Goal: Task Accomplishment & Management: Manage account settings

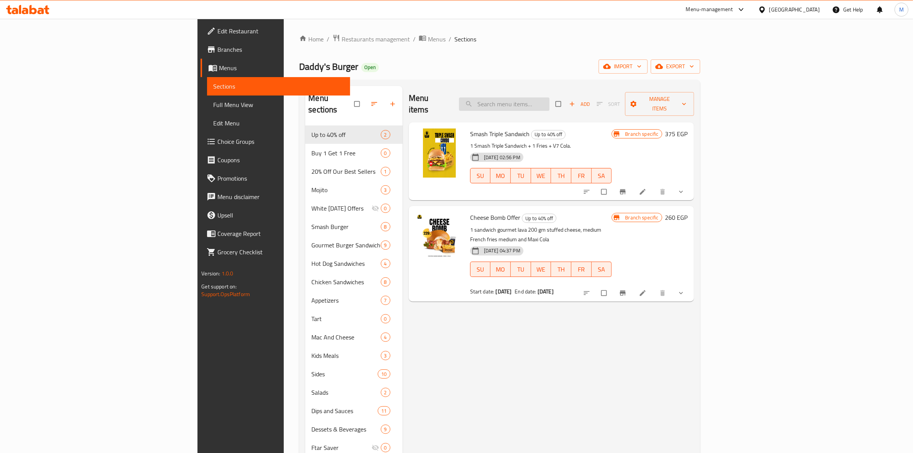
click at [549, 97] on input "search" at bounding box center [504, 103] width 90 height 13
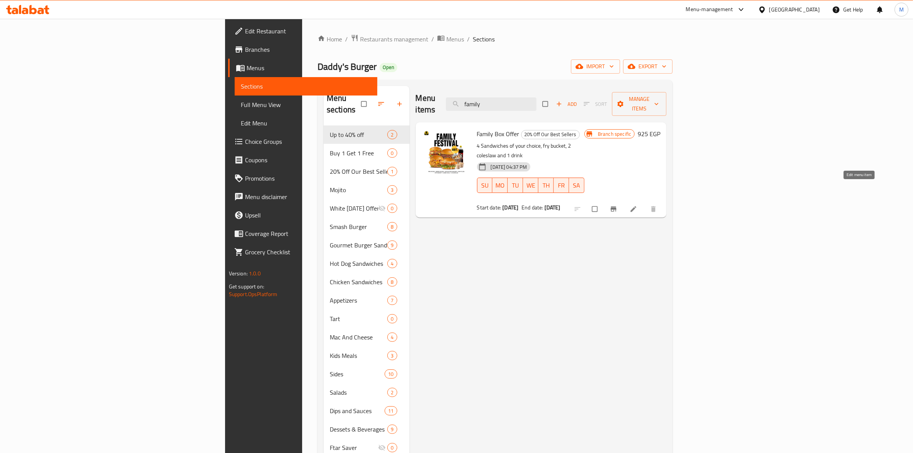
type input "family"
click at [637, 205] on icon at bounding box center [634, 209] width 8 height 8
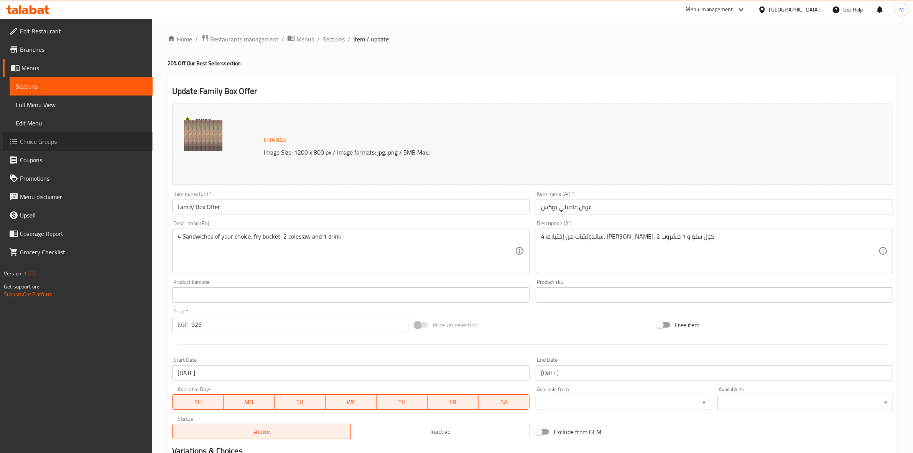
click at [55, 145] on span "Choice Groups" at bounding box center [83, 141] width 127 height 9
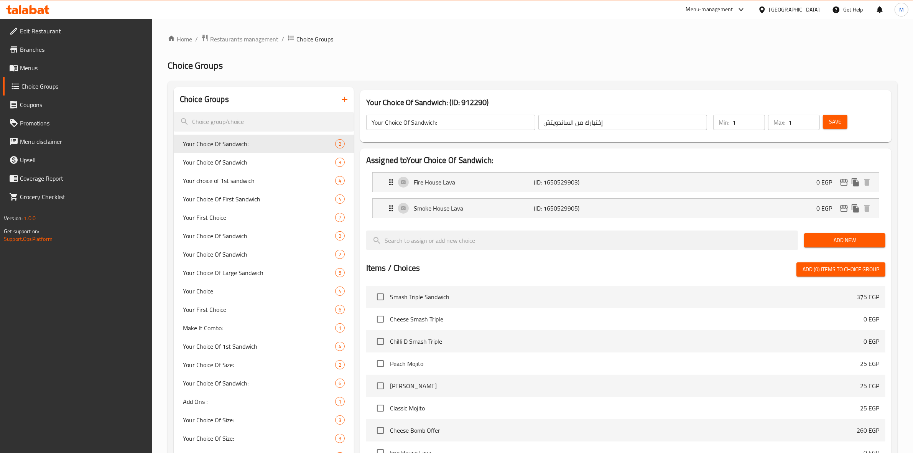
scroll to position [39, 0]
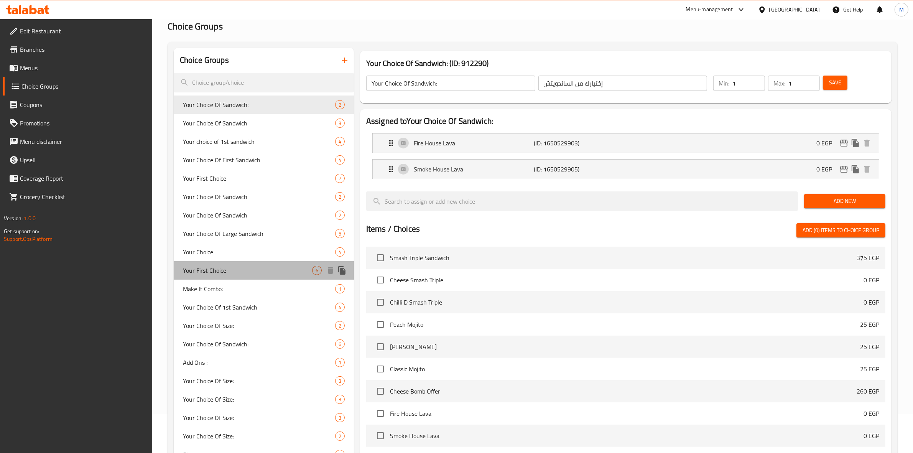
click at [226, 272] on span "Your First Choice" at bounding box center [247, 270] width 129 height 9
type input "Your First Choice"
type input "إختيارك الأول"
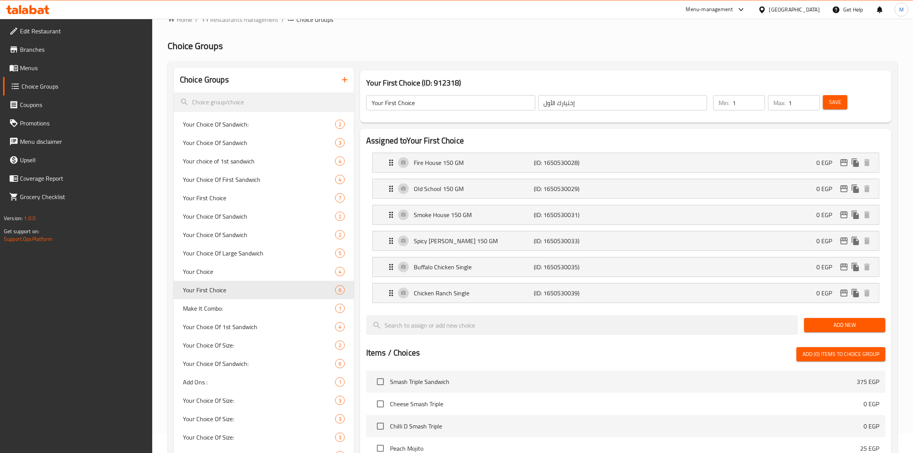
scroll to position [0, 0]
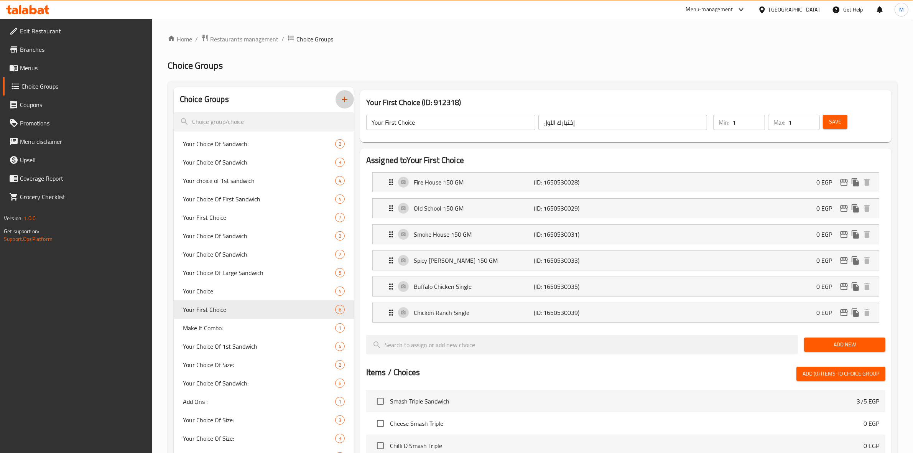
click at [348, 100] on icon "button" at bounding box center [344, 99] width 9 height 9
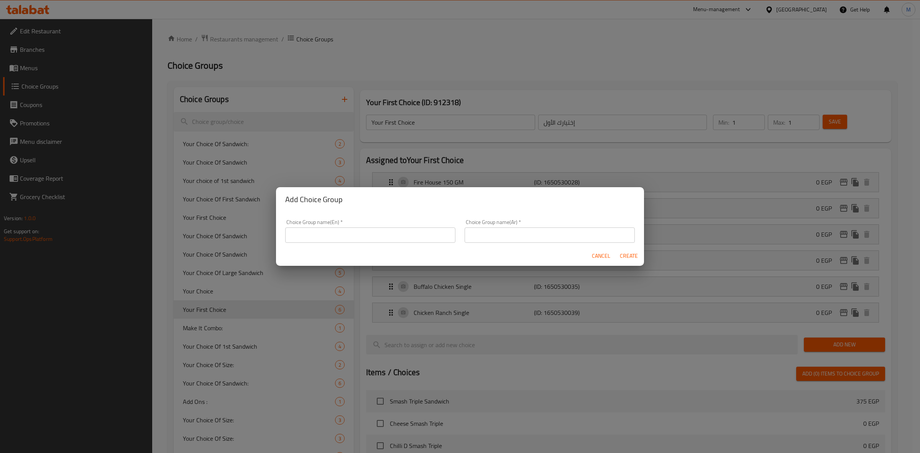
click at [243, 164] on div "Add Choice Group Choice Group name(En)   * Choice Group name(En) * Choice Group…" at bounding box center [460, 226] width 920 height 453
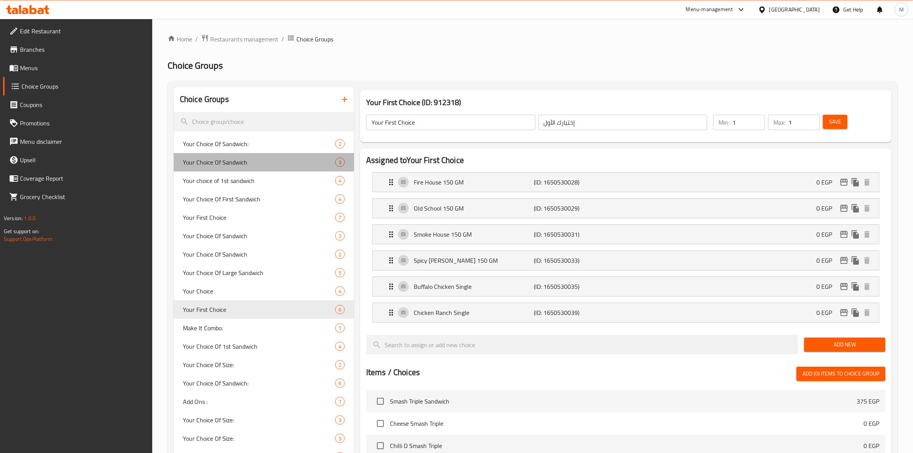
click at [243, 164] on span "Your Choice Of Sandwich" at bounding box center [259, 162] width 152 height 9
type input "Your Choice Of Sandwich"
type input "إختيارك من الساندوتش"
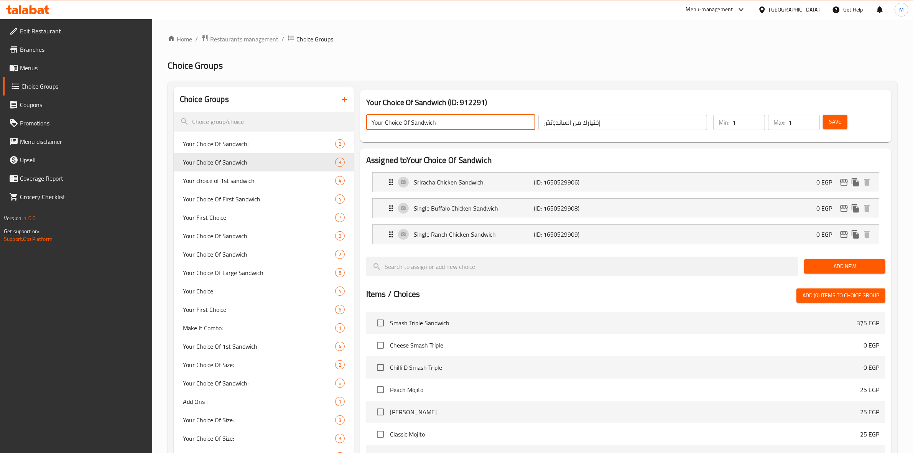
click at [403, 119] on input "Your Choice Of Sandwich" at bounding box center [450, 122] width 169 height 15
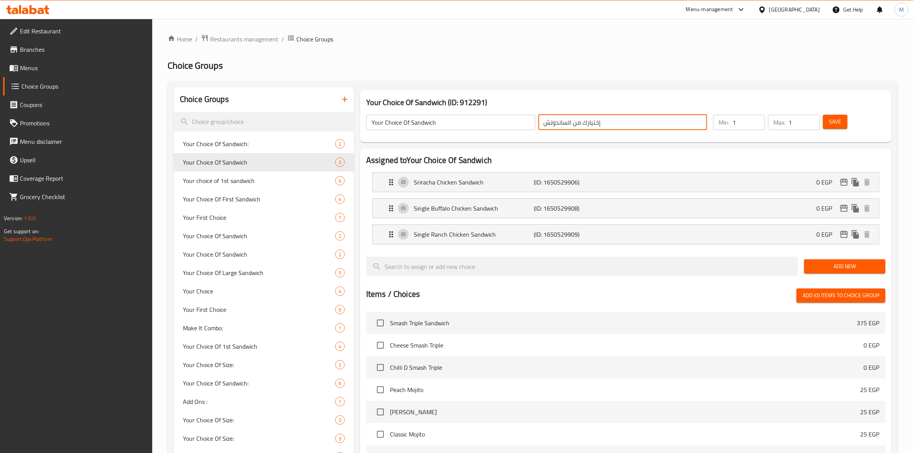
click at [585, 123] on input "إختيارك من الساندوتش" at bounding box center [622, 122] width 169 height 15
click at [344, 99] on icon "button" at bounding box center [344, 99] width 9 height 9
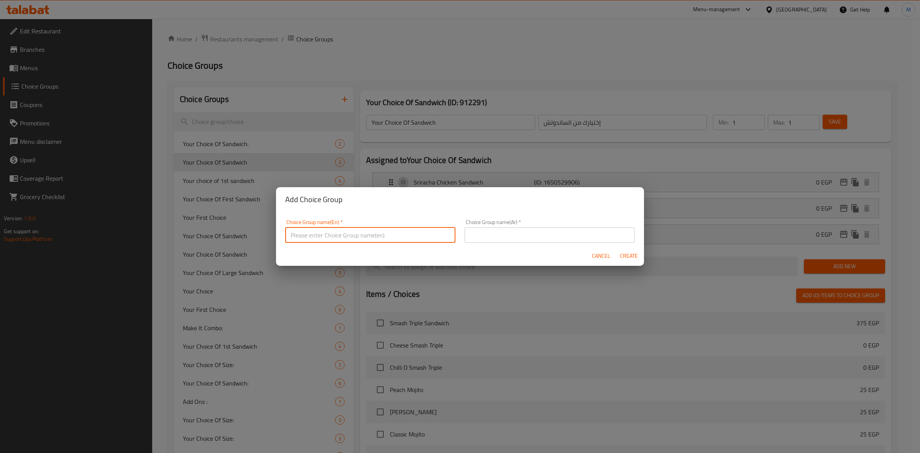
click at [346, 233] on input "text" at bounding box center [370, 234] width 170 height 15
paste input "Your Choice Of Sandwich"
type input "Your Choice Of Sandwich"
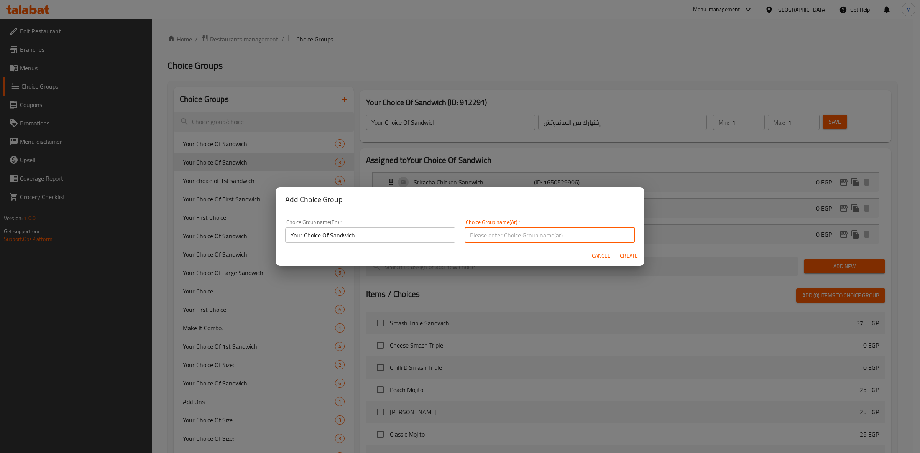
click at [496, 234] on input "text" at bounding box center [550, 234] width 170 height 15
paste input "Your Choice Of Sandwich"
type input "Y"
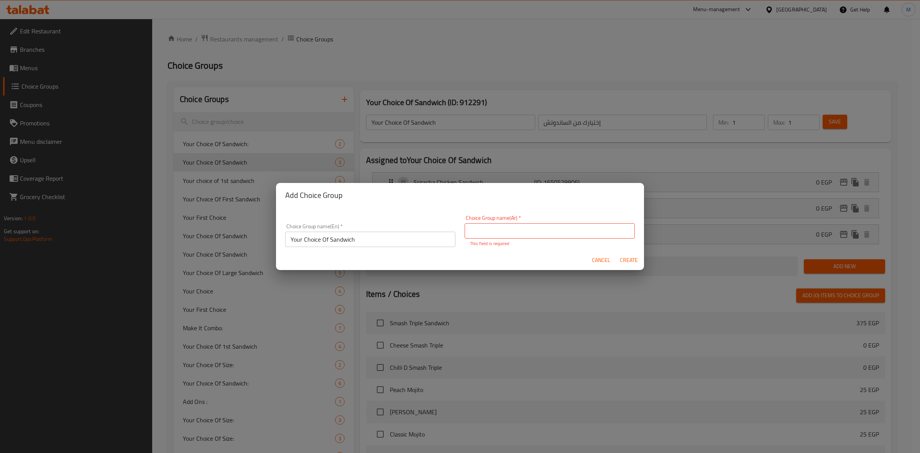
click at [385, 51] on div "Add Choice Group Choice Group name(En)   * Your Choice Of Sandwich Choice Group…" at bounding box center [460, 226] width 920 height 453
click at [499, 240] on p "This field is required" at bounding box center [550, 243] width 160 height 7
click at [546, 228] on input "text" at bounding box center [550, 230] width 170 height 15
paste input "إختيارك من الساندوتش"
type input "إختيارك من الساندوتش"
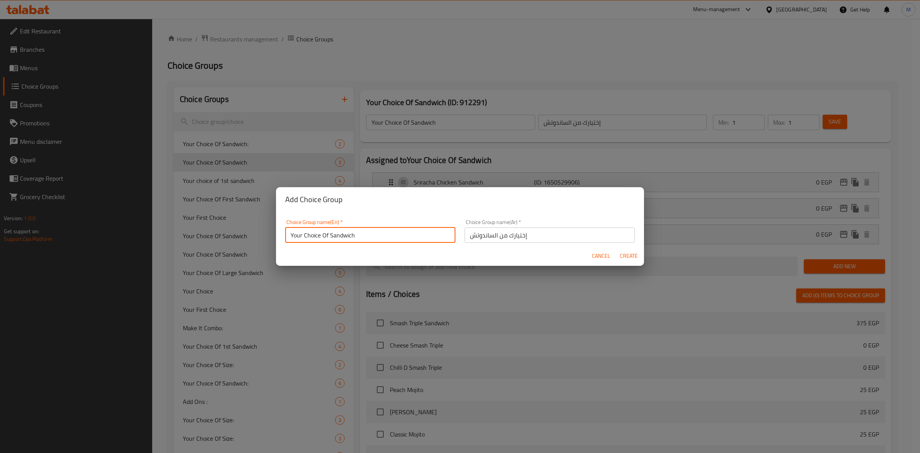
click at [389, 237] on input "Your Choice Of Sandwich" at bounding box center [370, 234] width 170 height 15
type input "Your Choice Of Sandwiches"
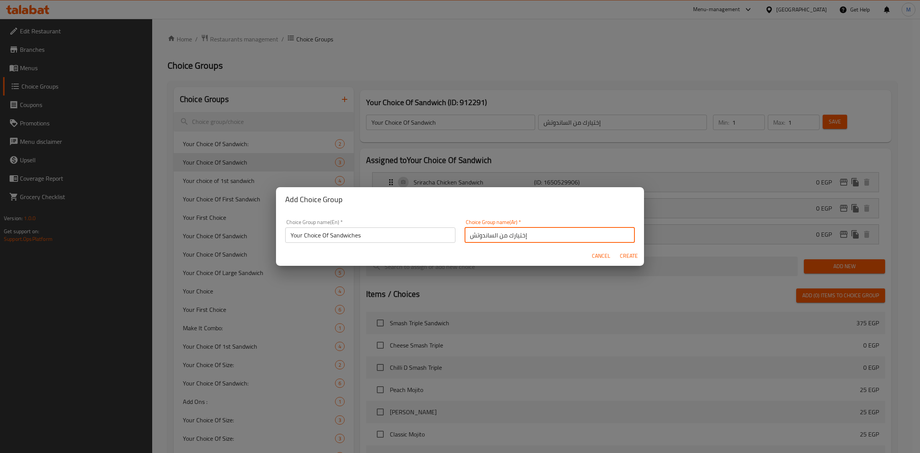
click at [467, 237] on input "إختيارك من الساندوتش" at bounding box center [550, 234] width 170 height 15
click at [537, 238] on input "إختيارك من الساندوتش" at bounding box center [550, 234] width 170 height 15
click at [537, 238] on input "إختيارك من الساندوتشات" at bounding box center [550, 234] width 170 height 15
type input "إختيارك من الساندوتشات"
click at [630, 254] on span "Create" at bounding box center [629, 256] width 18 height 10
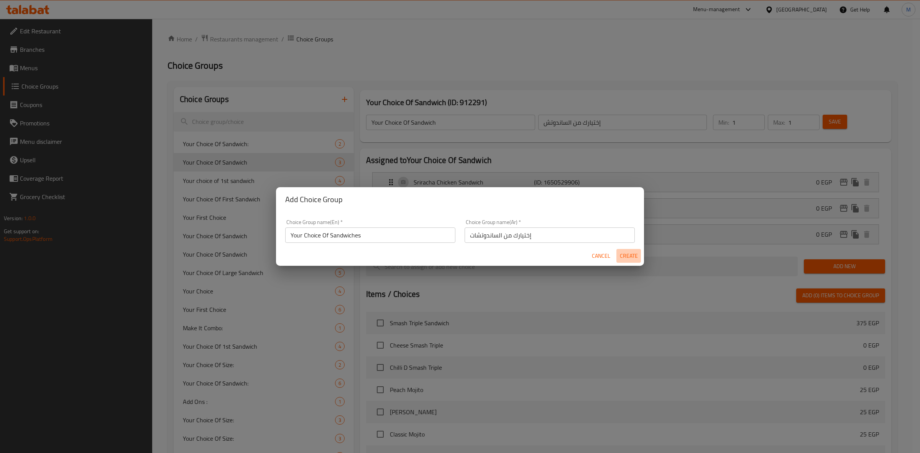
type input "Your Choice Of Sandwiches"
type input "إختيارك من الساندوتشات"
type input "0"
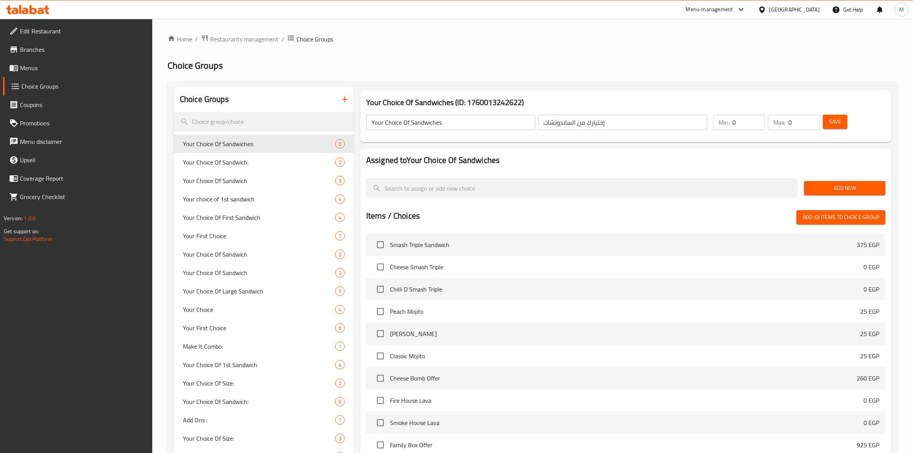
click at [482, 130] on div "Your Choice Of Sandwiches ​" at bounding box center [451, 122] width 172 height 18
click at [295, 315] on div "Your Choice 4" at bounding box center [264, 309] width 180 height 18
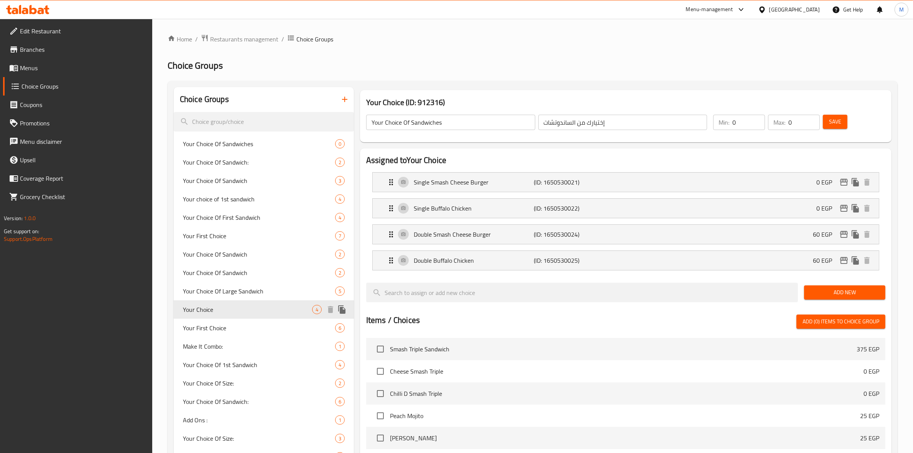
type input "Your Choice"
type input "إختيارك"
type input "1"
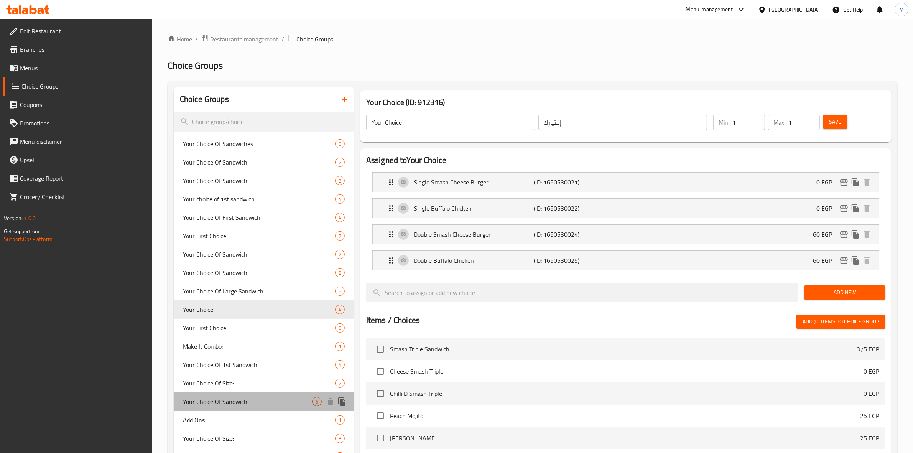
click at [272, 405] on span "Your Choice Of Sandwich:" at bounding box center [247, 401] width 129 height 9
type input "Your Choice Of Sandwich:"
type input "إختيارك من السندوتش:"
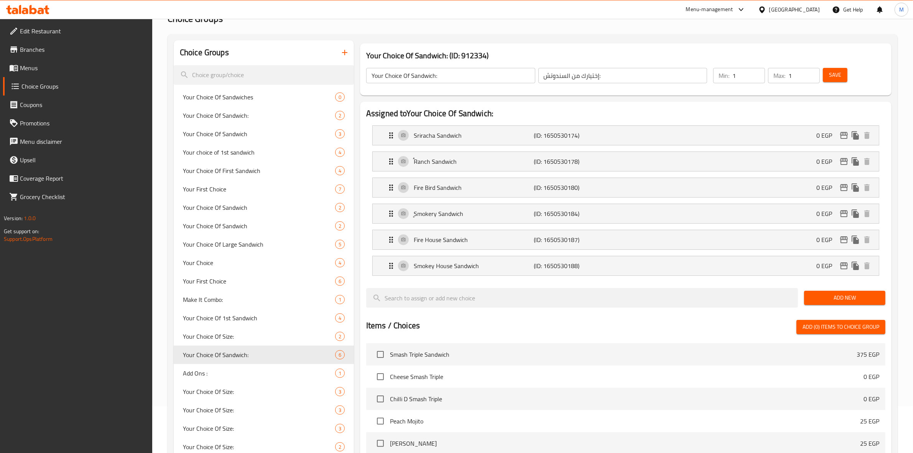
scroll to position [35, 0]
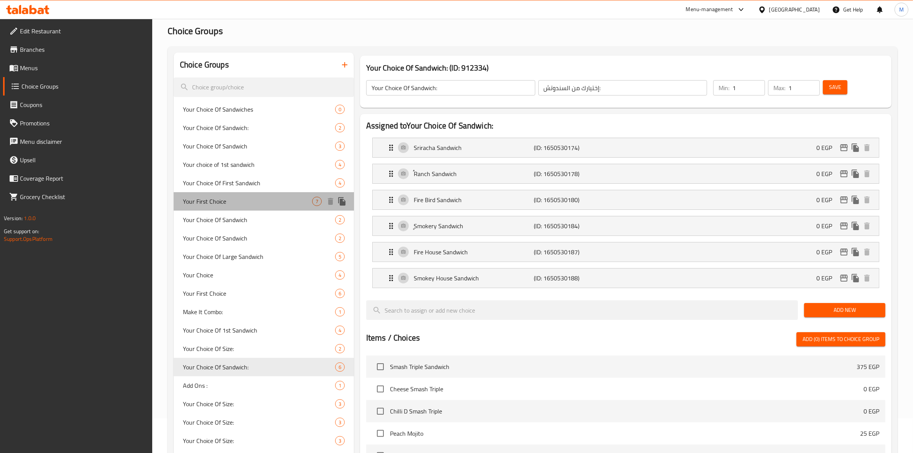
click at [275, 202] on span "Your First Choice" at bounding box center [247, 201] width 129 height 9
type input "Your First Choice"
type input "إختيارك الأول"
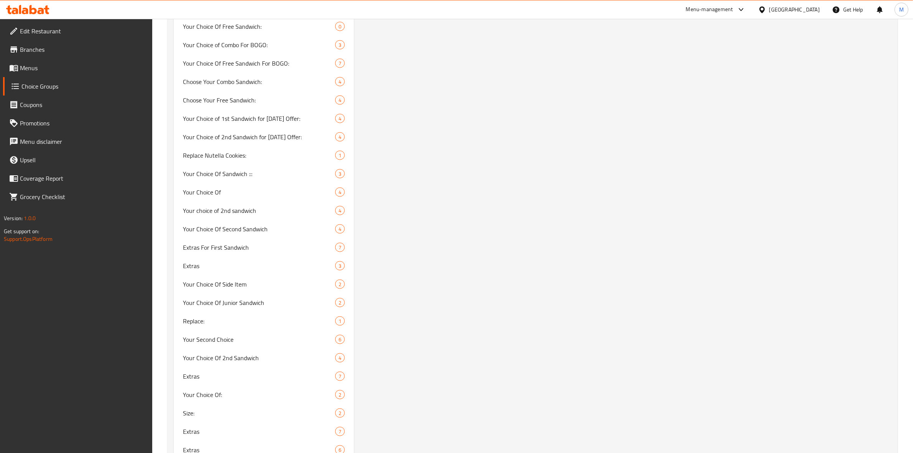
scroll to position [1122, 0]
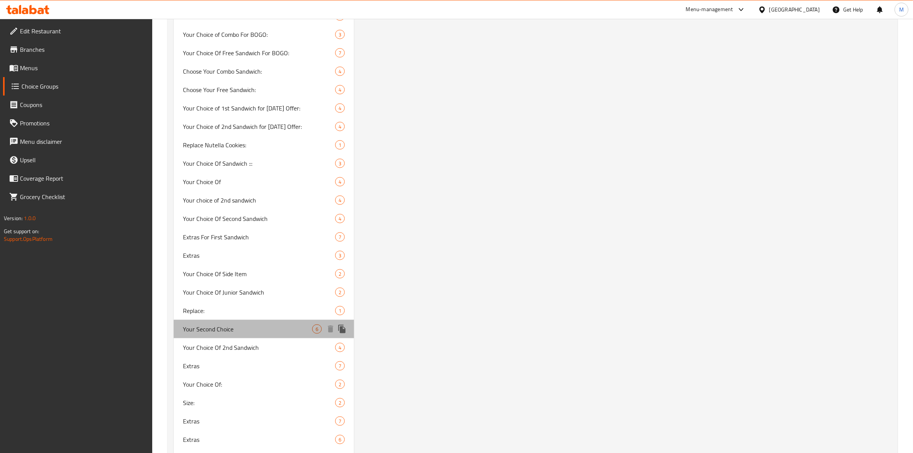
click at [218, 324] on span "Your Second Choice" at bounding box center [247, 328] width 129 height 9
type input "Your Second Choice"
type input "إختيارك الثاني"
click at [218, 324] on span "Your Second Choice" at bounding box center [247, 328] width 129 height 9
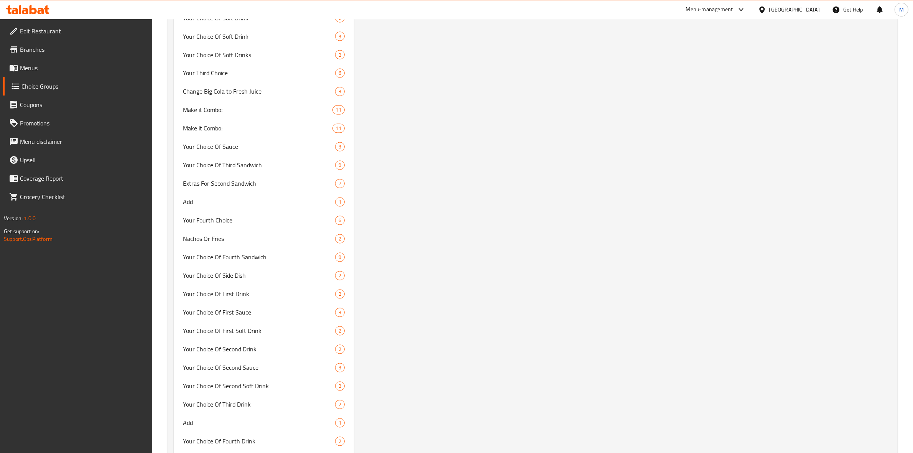
scroll to position [1761, 0]
click at [261, 220] on span "Your Fourth Choice" at bounding box center [247, 223] width 129 height 9
type input "Your Fourth Choice"
type input "إختيارك الرابع"
click at [261, 220] on span "Your Fourth Choice" at bounding box center [247, 223] width 129 height 9
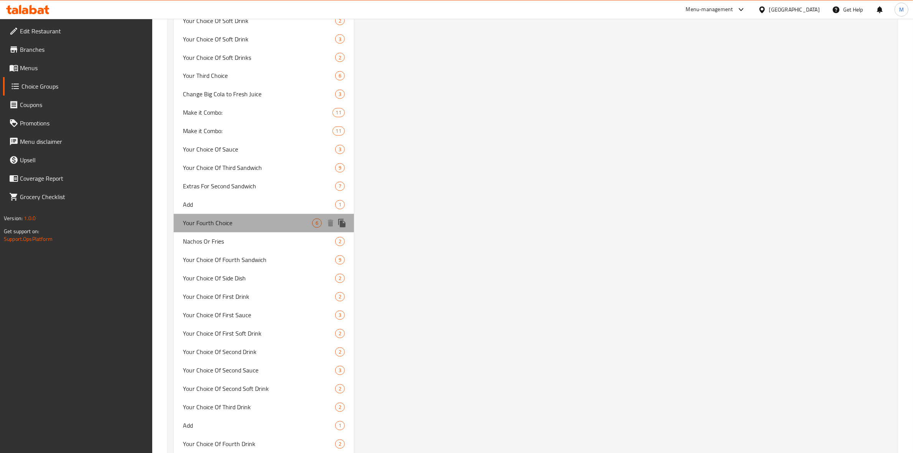
click at [261, 220] on span "Your Fourth Choice" at bounding box center [247, 223] width 129 height 9
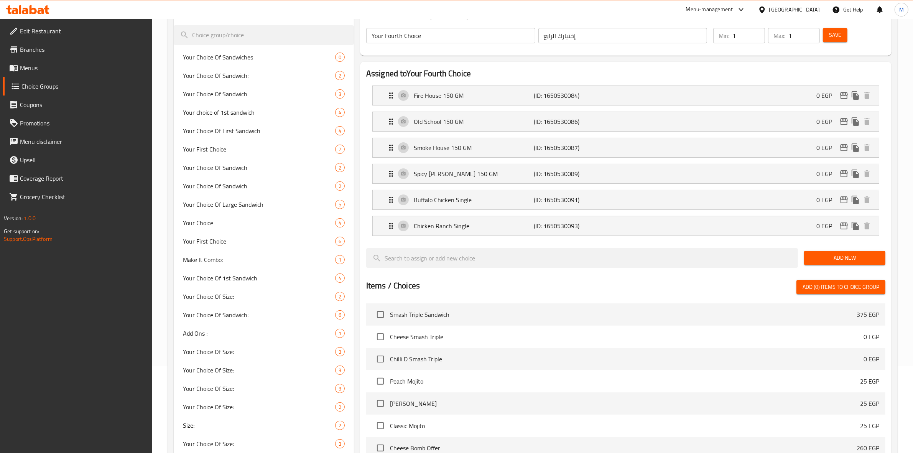
scroll to position [89, 0]
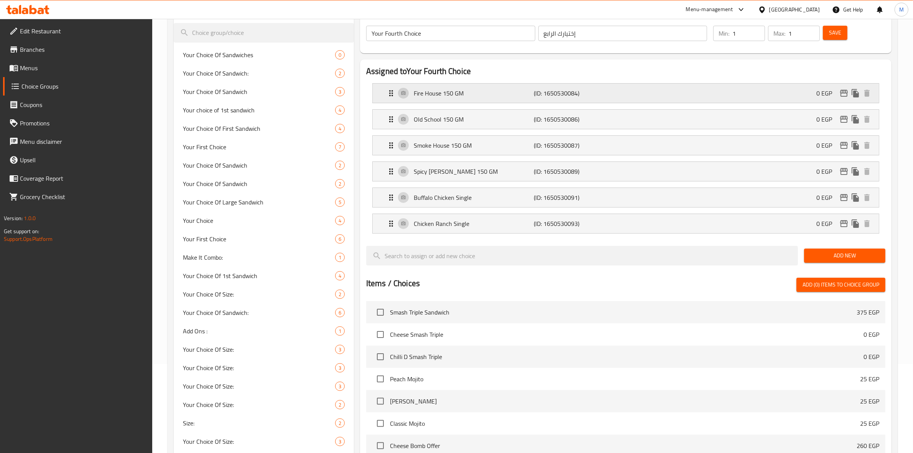
click at [452, 93] on p "Fire House 150 GM" at bounding box center [474, 93] width 120 height 9
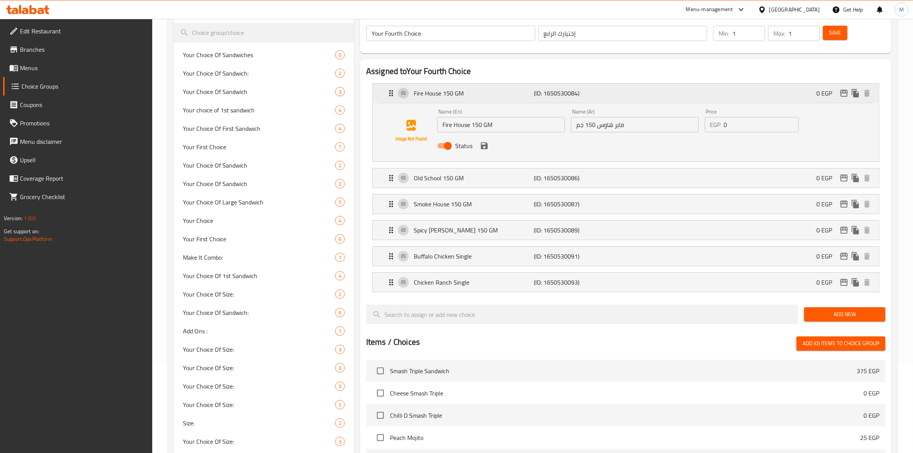
click at [452, 93] on p "Fire House 150 GM" at bounding box center [474, 93] width 120 height 9
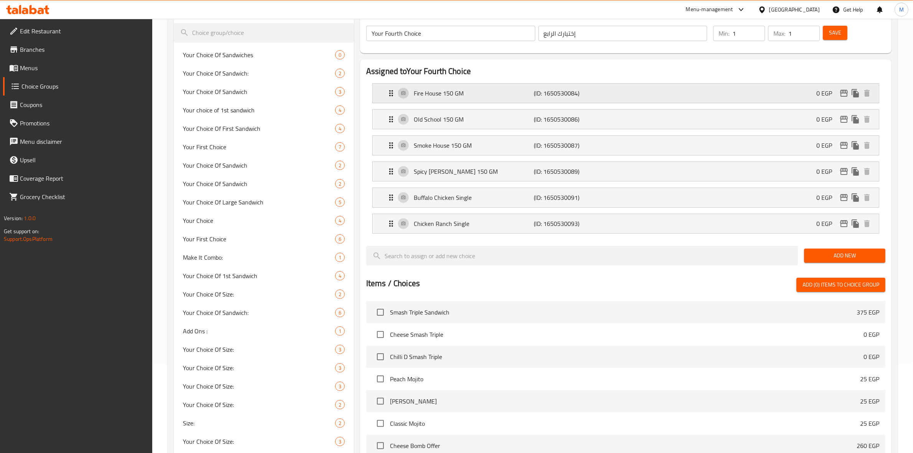
click at [451, 93] on p "Fire House 150 GM" at bounding box center [474, 93] width 120 height 9
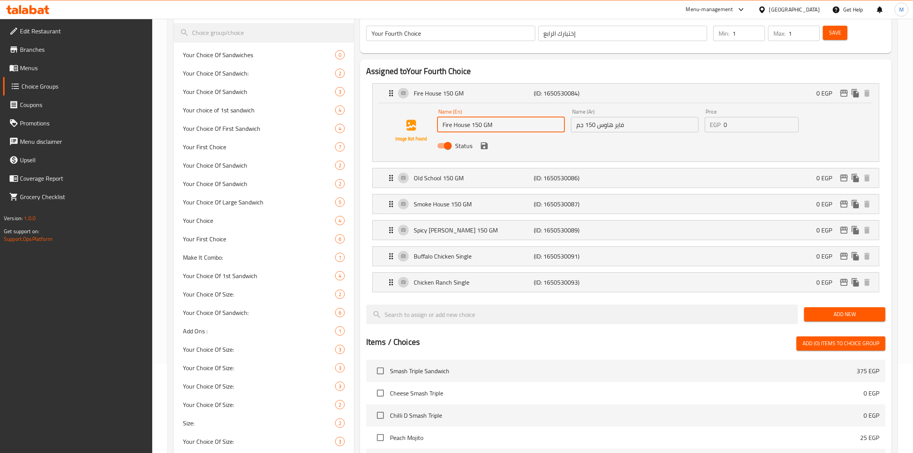
click at [451, 129] on input "Fire House 150 GM" at bounding box center [501, 124] width 128 height 15
drag, startPoint x: 470, startPoint y: 125, endPoint x: 436, endPoint y: 127, distance: 33.8
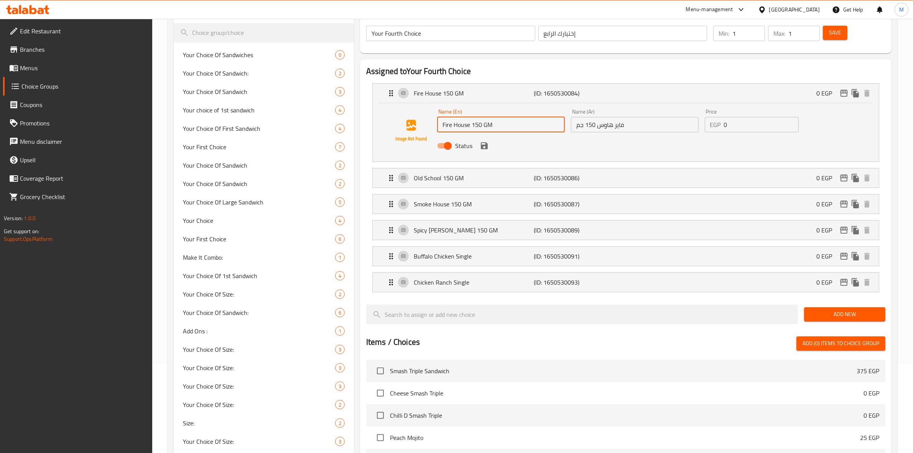
click at [436, 127] on div "Name (En) Fire House 150 GM Name (En)" at bounding box center [501, 121] width 134 height 30
drag, startPoint x: 599, startPoint y: 127, endPoint x: 627, endPoint y: 127, distance: 28.4
click at [627, 127] on input "فاير هاوس 150 جم" at bounding box center [635, 124] width 128 height 15
click at [466, 200] on p "Smoke House 150 GM" at bounding box center [474, 203] width 120 height 9
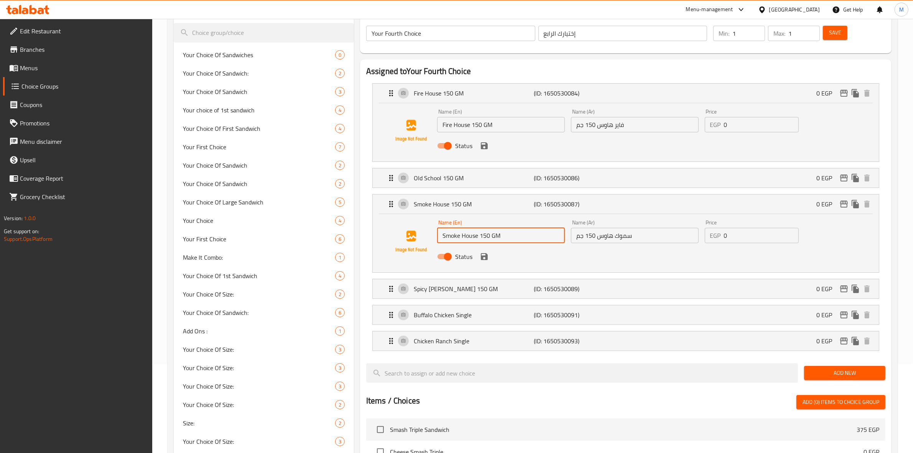
drag, startPoint x: 440, startPoint y: 238, endPoint x: 479, endPoint y: 239, distance: 38.7
click at [479, 239] on input "Smoke House 150 GM" at bounding box center [501, 235] width 128 height 15
drag, startPoint x: 595, startPoint y: 236, endPoint x: 627, endPoint y: 237, distance: 31.8
click at [627, 237] on input "سموك هاوس 150 جم" at bounding box center [635, 235] width 128 height 15
click at [638, 237] on input "سموك هاوس 150 جم" at bounding box center [635, 235] width 128 height 15
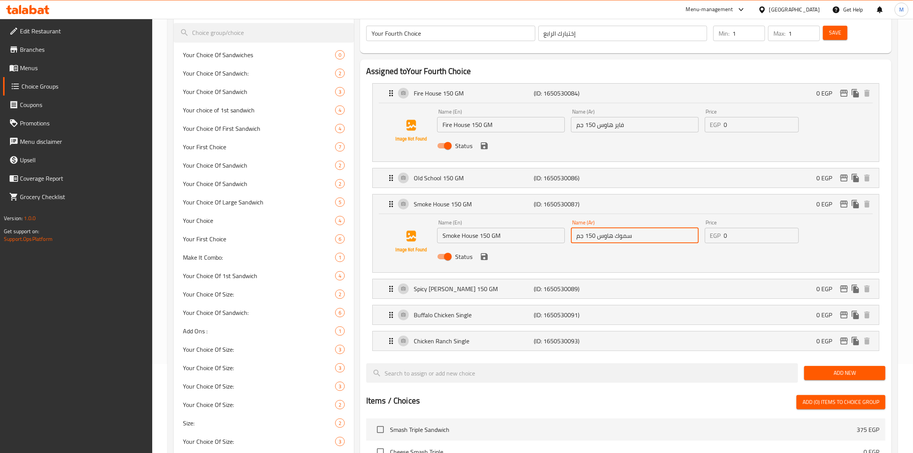
drag, startPoint x: 638, startPoint y: 237, endPoint x: 615, endPoint y: 235, distance: 22.3
click at [615, 235] on input "سموك هاوس 150 جم" at bounding box center [635, 235] width 128 height 15
click at [490, 179] on p "Old School 150 GM" at bounding box center [474, 177] width 120 height 9
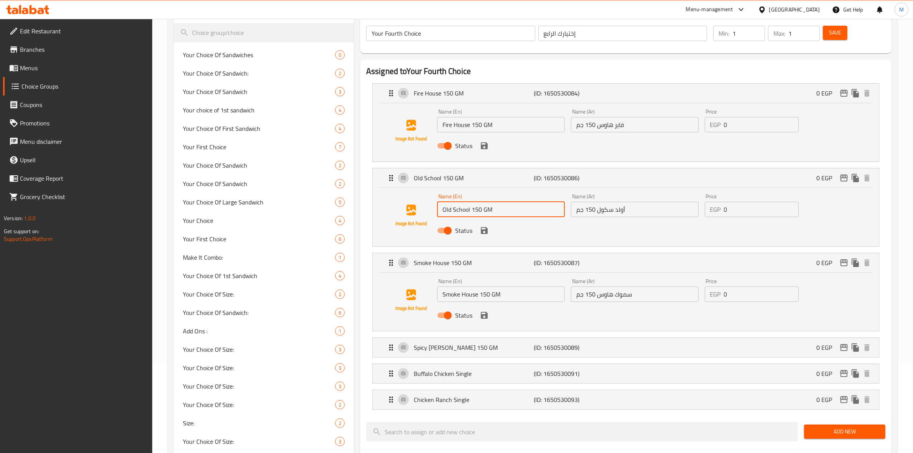
drag, startPoint x: 440, startPoint y: 209, endPoint x: 472, endPoint y: 211, distance: 32.2
click at [472, 211] on input "Old School 150 GM" at bounding box center [501, 209] width 128 height 15
drag, startPoint x: 599, startPoint y: 211, endPoint x: 635, endPoint y: 212, distance: 36.0
click at [635, 212] on input "أولد سكول 150 جم" at bounding box center [635, 209] width 128 height 15
click at [495, 404] on p "Chicken Ranch Single" at bounding box center [474, 399] width 120 height 9
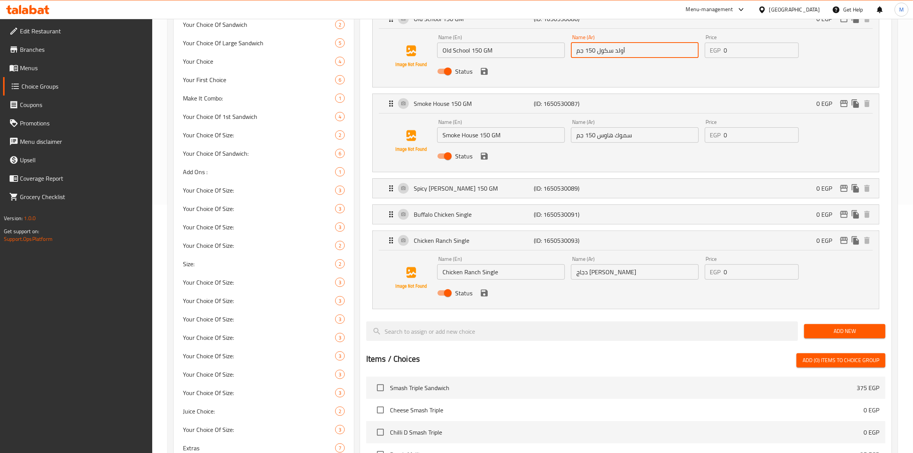
scroll to position [253, 0]
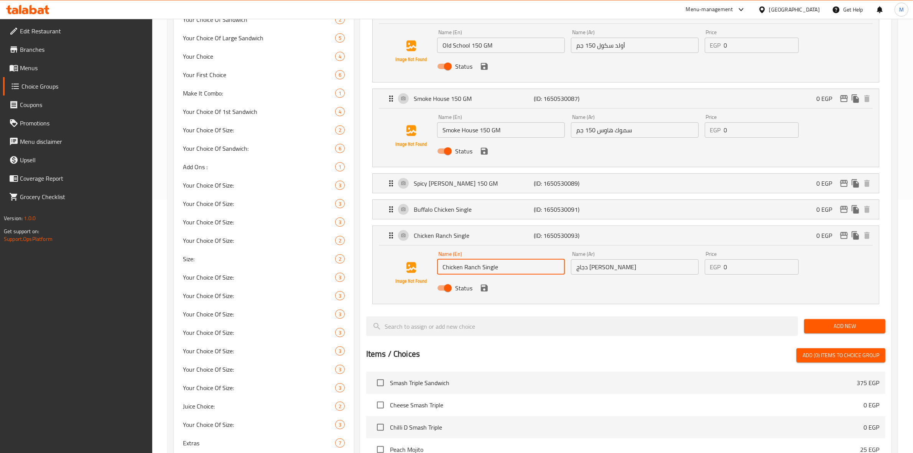
drag, startPoint x: 441, startPoint y: 271, endPoint x: 482, endPoint y: 269, distance: 40.3
click at [482, 269] on input "Chicken Ranch Single" at bounding box center [501, 266] width 128 height 15
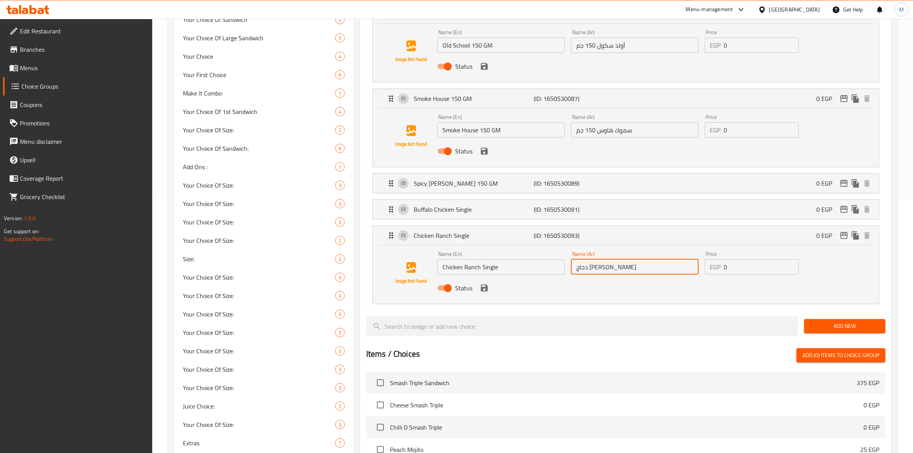
drag, startPoint x: 595, startPoint y: 269, endPoint x: 625, endPoint y: 268, distance: 30.7
click at [625, 268] on input "دجاج رانش سينجل" at bounding box center [635, 266] width 128 height 15
click at [472, 206] on p "Buffalo Chicken Single" at bounding box center [474, 209] width 120 height 9
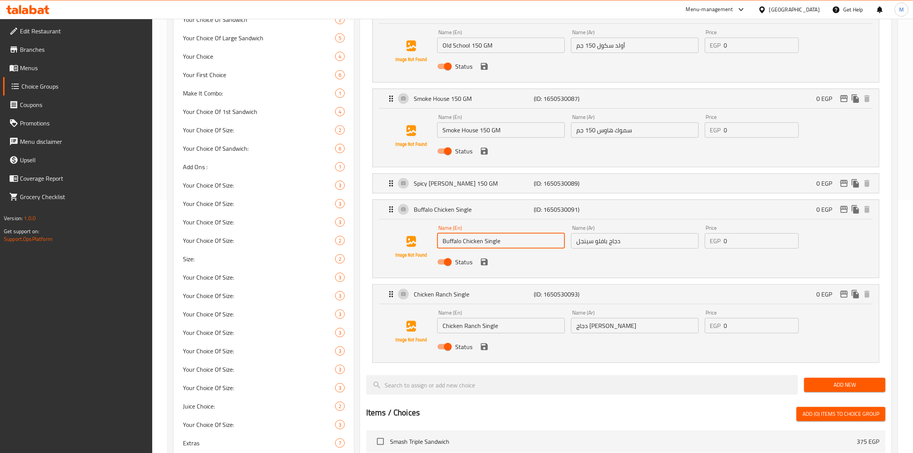
drag, startPoint x: 481, startPoint y: 241, endPoint x: 443, endPoint y: 240, distance: 38.0
click at [443, 240] on input "Buffalo Chicken Single" at bounding box center [501, 240] width 128 height 15
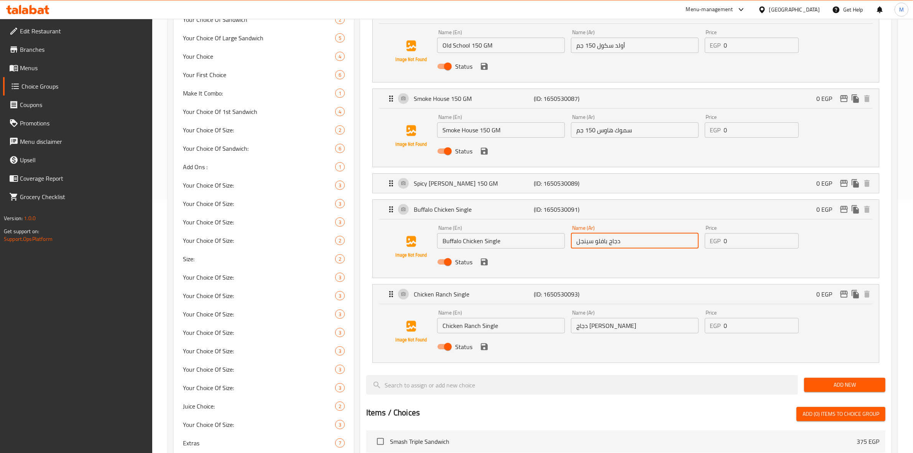
drag, startPoint x: 595, startPoint y: 243, endPoint x: 631, endPoint y: 243, distance: 36.1
click at [631, 243] on input "دجاج بافلو سينجل" at bounding box center [635, 240] width 128 height 15
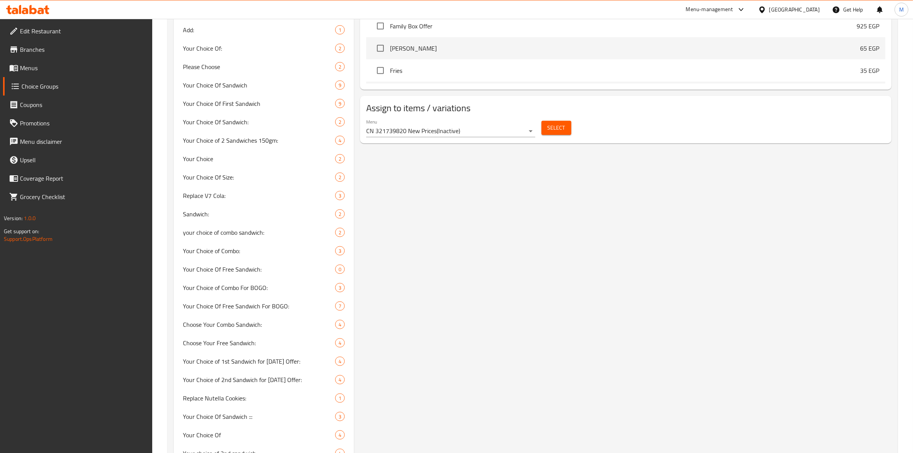
scroll to position [866, 0]
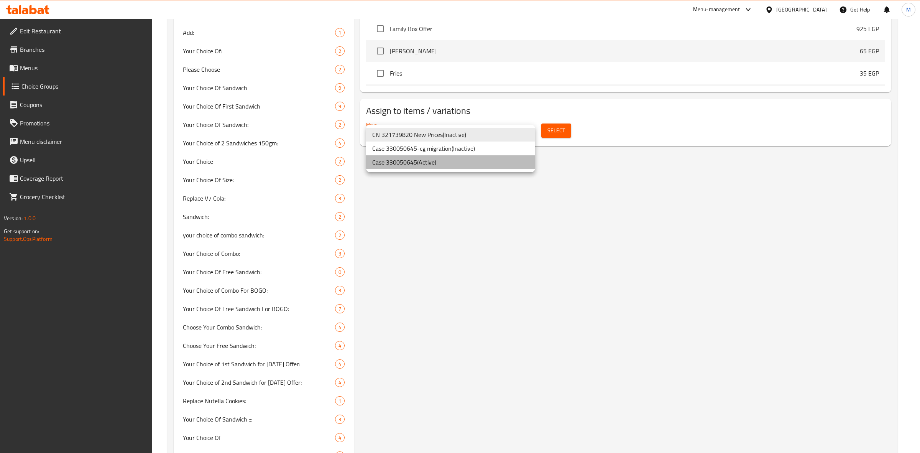
click at [463, 164] on li "Case 330050645 ( Active )" at bounding box center [450, 162] width 169 height 14
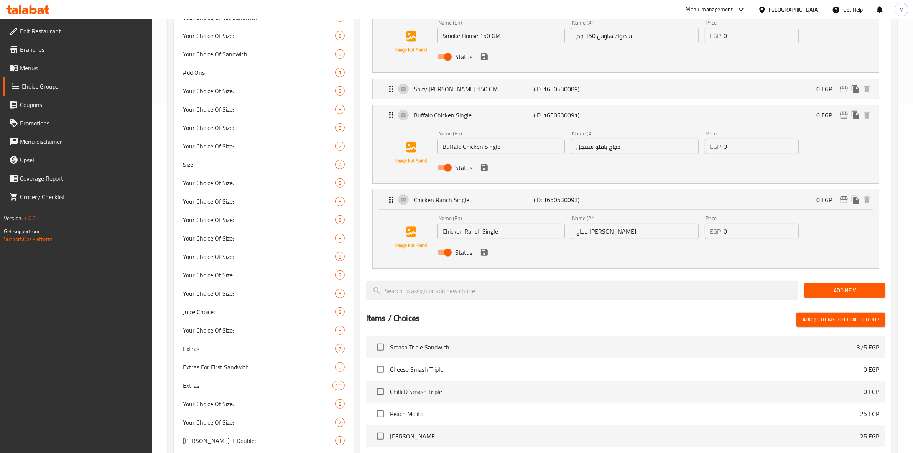
scroll to position [0, 0]
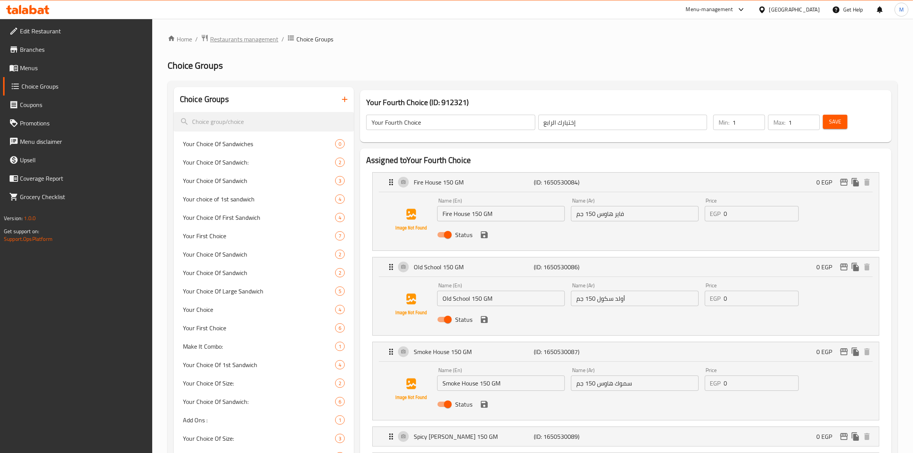
click at [235, 36] on span "Restaurants management" at bounding box center [244, 39] width 68 height 9
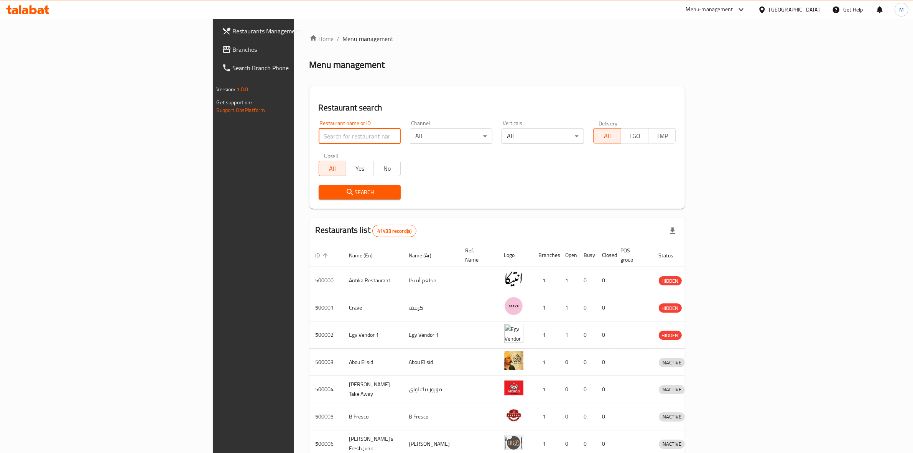
click at [319, 138] on input "search" at bounding box center [360, 135] width 82 height 15
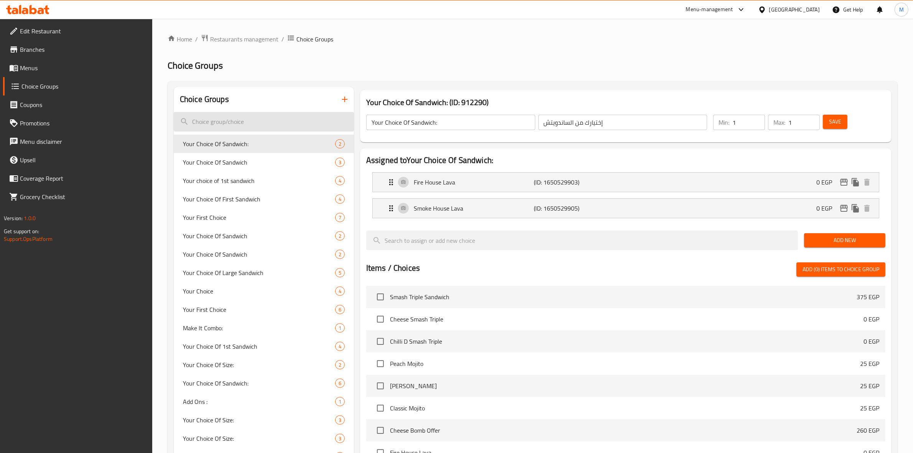
click at [252, 123] on input "search" at bounding box center [264, 122] width 180 height 20
paste input "Your Choice Of Sandwich"
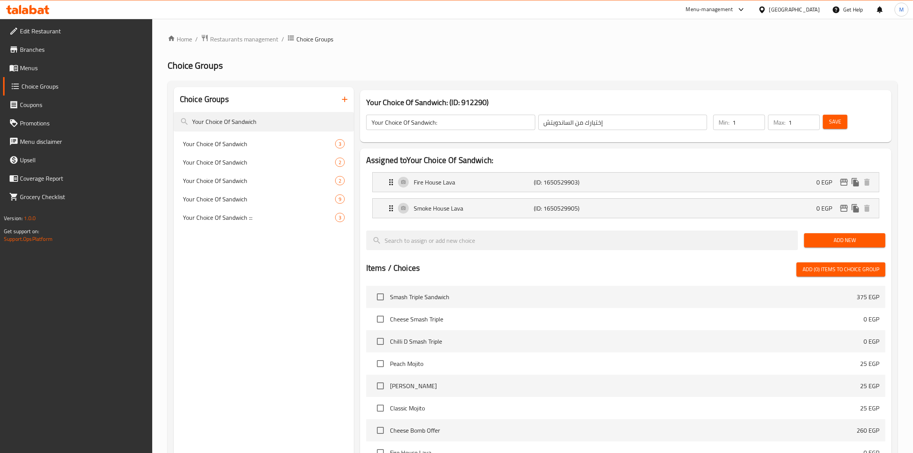
paste input "Your Choice Of Sandwich"
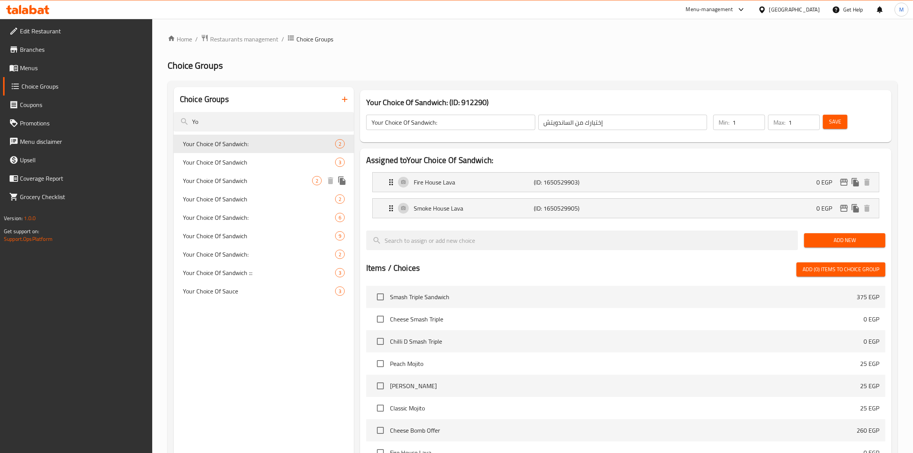
type input "Y"
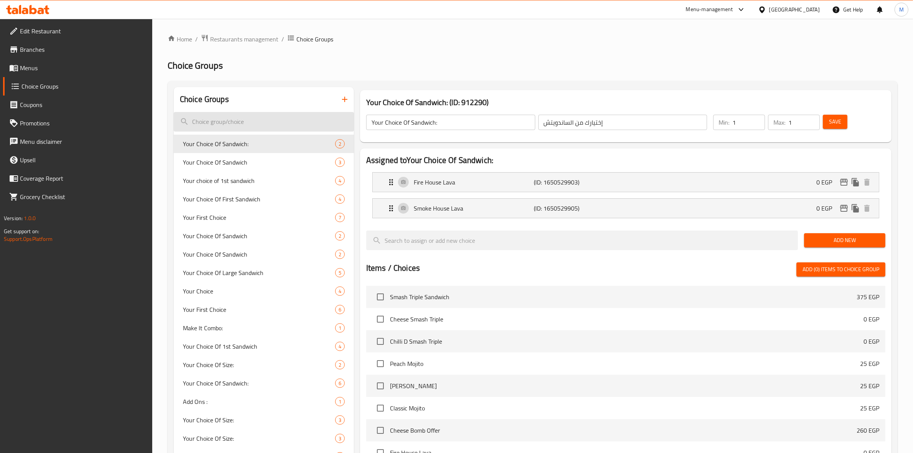
click at [237, 126] on input "search" at bounding box center [264, 122] width 180 height 20
type input "your"
click at [342, 100] on icon "button" at bounding box center [344, 99] width 9 height 9
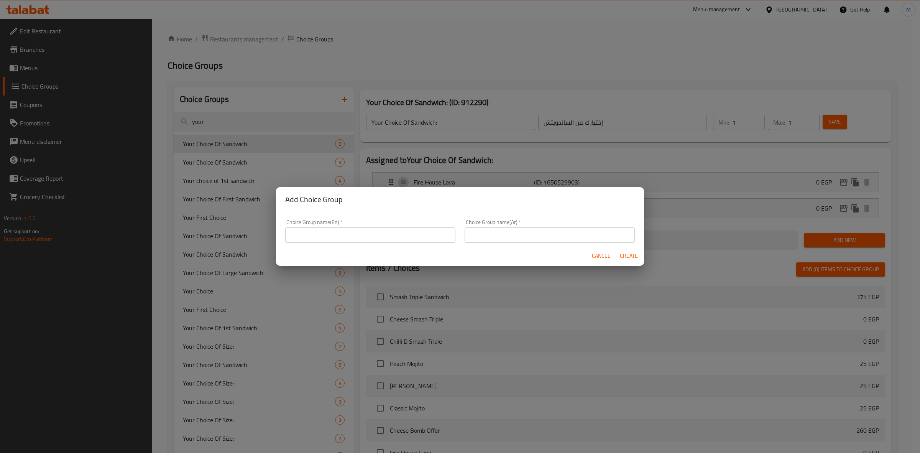
click at [373, 231] on input "text" at bounding box center [370, 234] width 170 height 15
paste input "Your Choice Of Sandwich"
type input "Your Choice Of Sandwiches"
click at [483, 239] on input "text" at bounding box center [550, 234] width 170 height 15
paste input "إختيارك من الساندوتش"
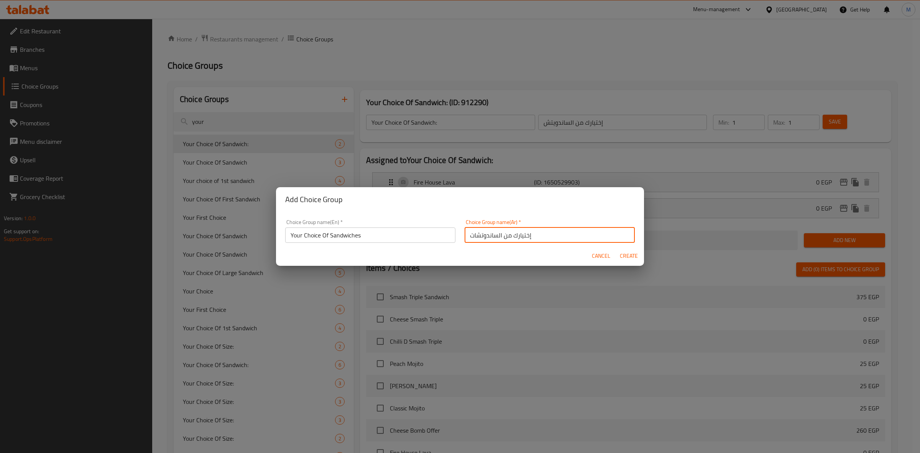
type input "إختيارك من الساندوتشات"
click at [626, 258] on span "Create" at bounding box center [629, 256] width 18 height 10
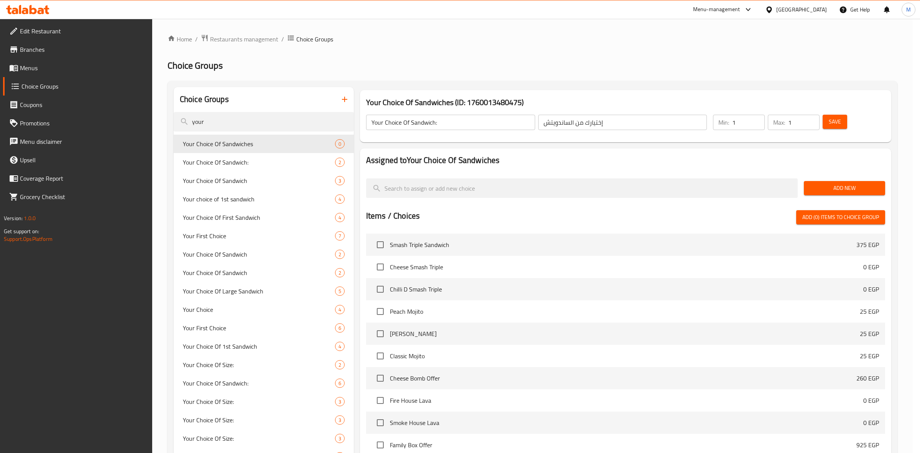
type input "Your Choice Of Sandwiches"
type input "إختيارك من الساندوتشات"
type input "0"
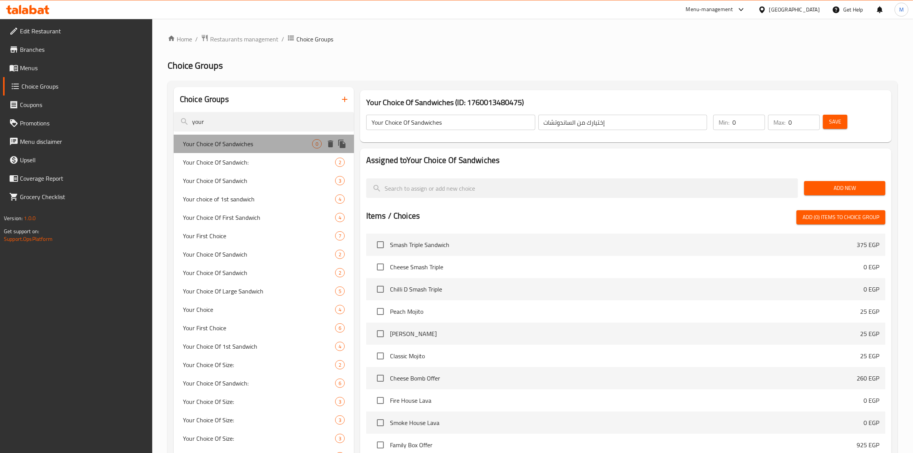
click at [263, 146] on span "Your Choice Of Sandwiches" at bounding box center [247, 143] width 129 height 9
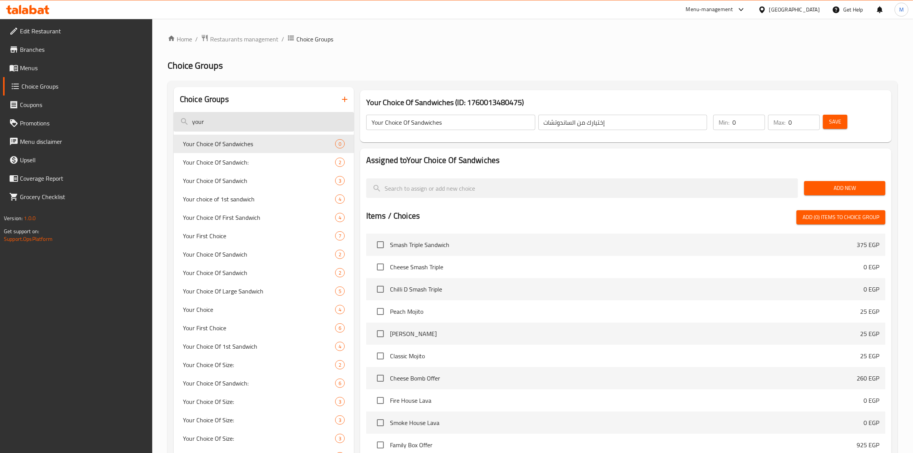
click at [238, 119] on input "your" at bounding box center [264, 122] width 180 height 20
click at [834, 190] on span "Add New" at bounding box center [844, 188] width 69 height 10
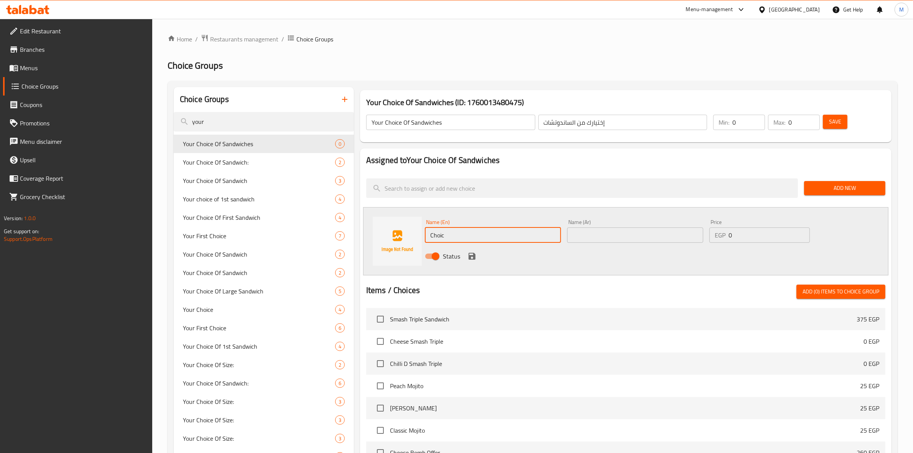
click at [466, 235] on input "Choic" at bounding box center [493, 234] width 136 height 15
type input "C"
paste input "Fire House"
type input "Fire House"
click at [633, 234] on input "text" at bounding box center [635, 234] width 136 height 15
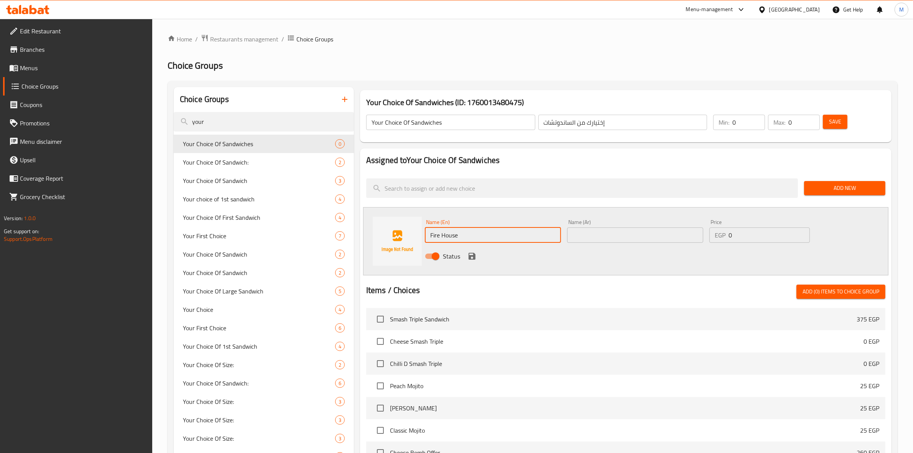
paste input "فاير هاوس"
type input "فاير هاوس"
click at [470, 256] on icon "save" at bounding box center [472, 256] width 7 height 7
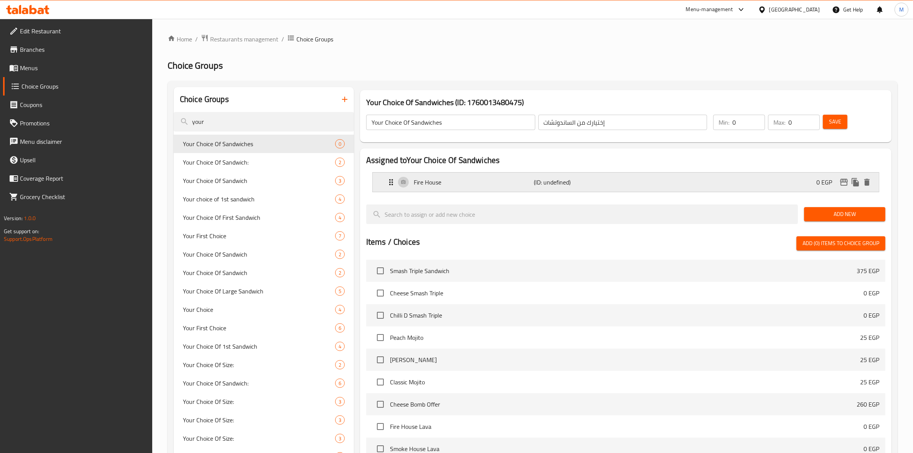
click at [669, 185] on div "Fire House (ID: undefined) 0 EGP" at bounding box center [627, 182] width 483 height 19
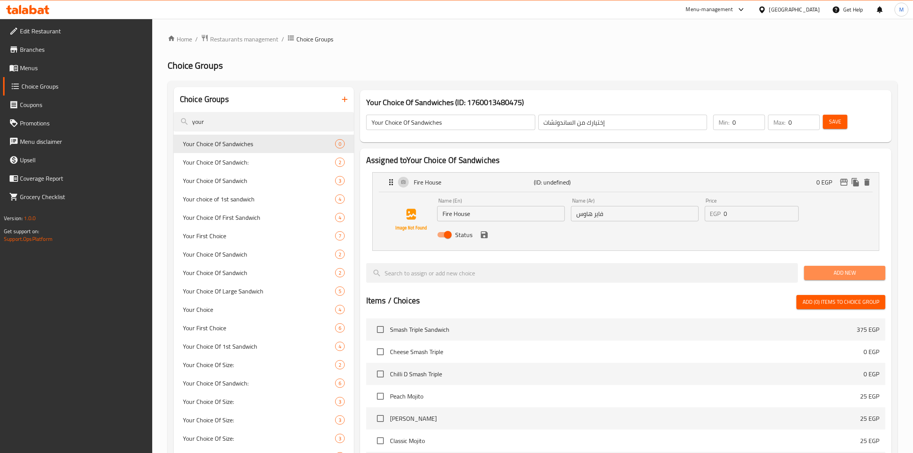
click at [842, 278] on button "Add New" at bounding box center [844, 273] width 81 height 14
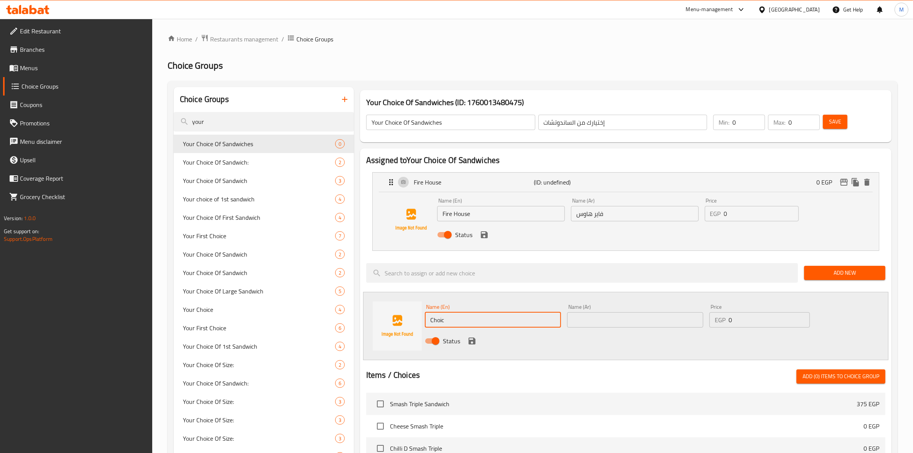
click at [457, 317] on input "Choic" at bounding box center [493, 319] width 136 height 15
type input "C"
type input "ر"
paste input "Smoke House"
type input "Smoke House"
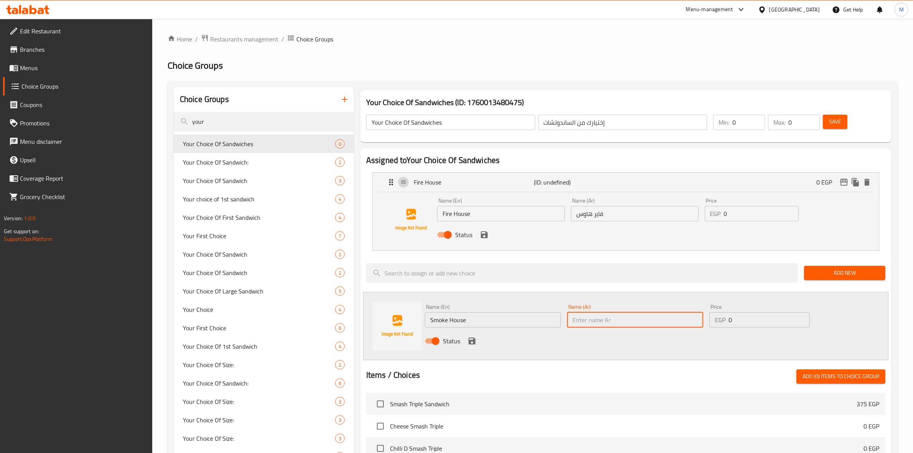
click at [612, 319] on input "text" at bounding box center [635, 319] width 136 height 15
paste input "سموك هاوس"
type input "سموك هاوس"
click at [472, 342] on icon "save" at bounding box center [472, 340] width 7 height 7
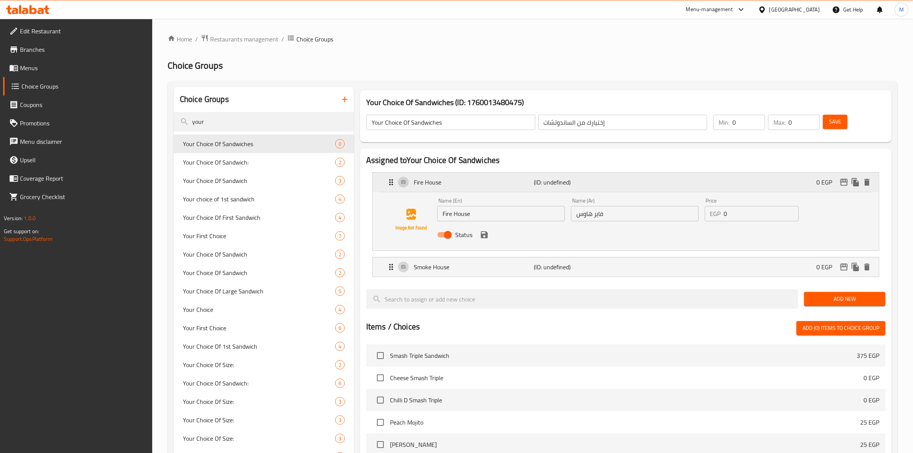
click at [638, 179] on div "Fire House (ID: undefined) 0 EGP" at bounding box center [627, 182] width 483 height 19
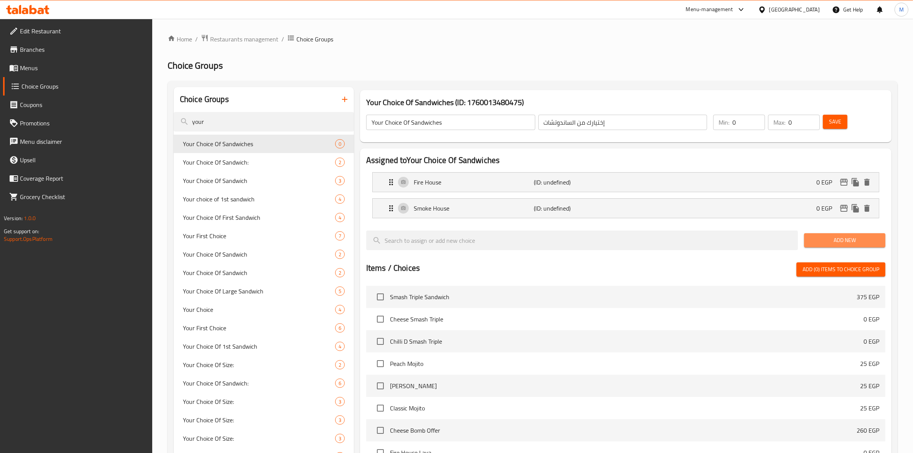
click at [831, 237] on span "Add New" at bounding box center [844, 240] width 69 height 10
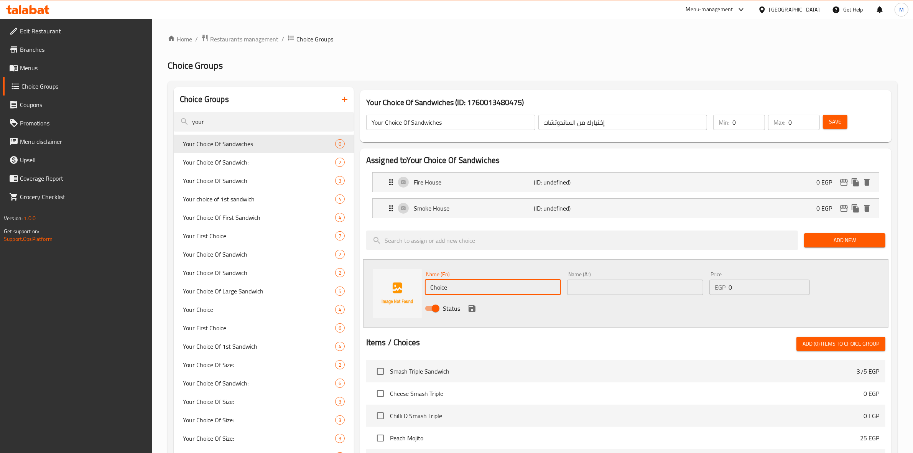
click at [467, 288] on input "Choice" at bounding box center [493, 287] width 136 height 15
type input "C"
paste input "Old School"
type input "Old School"
click at [608, 286] on input "text" at bounding box center [635, 287] width 136 height 15
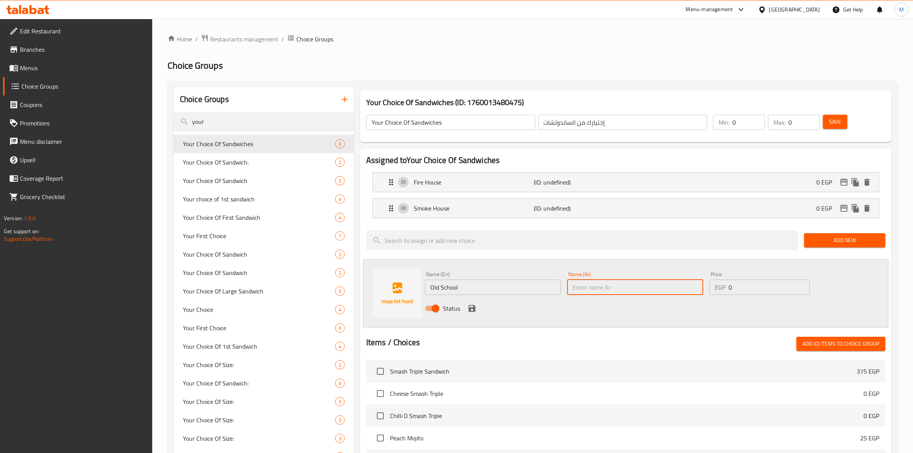
paste input "أولد سكول"
type input "أولد سكول"
click at [472, 306] on icon "save" at bounding box center [472, 308] width 7 height 7
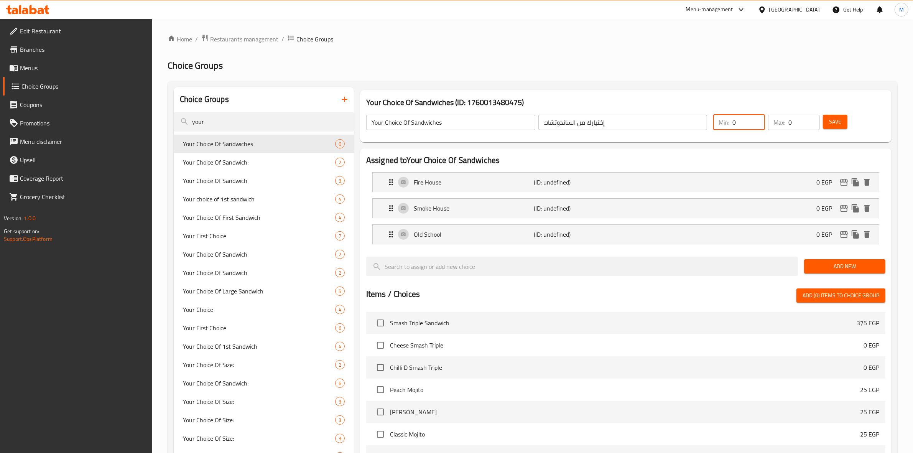
click at [736, 125] on input "0" at bounding box center [748, 122] width 33 height 15
click at [796, 122] on input "0" at bounding box center [803, 122] width 31 height 15
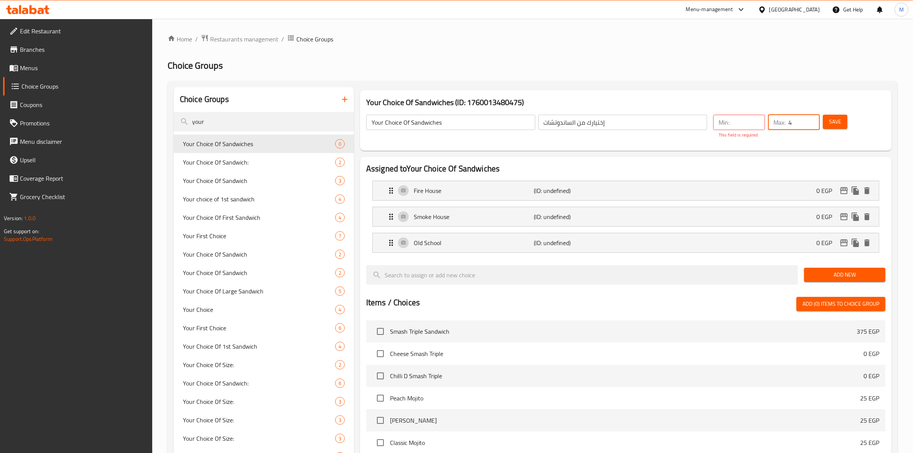
type input "4"
click at [750, 125] on input "number" at bounding box center [748, 122] width 33 height 15
type input "0"
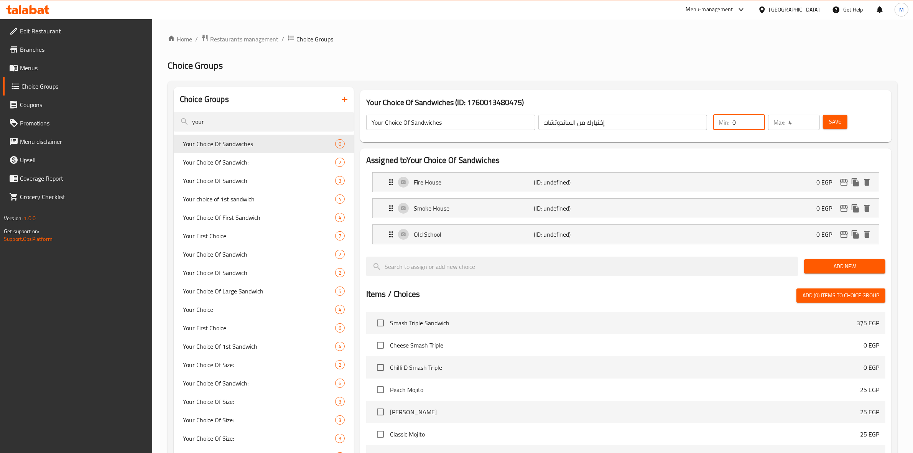
click at [841, 266] on span "Add New" at bounding box center [844, 266] width 69 height 10
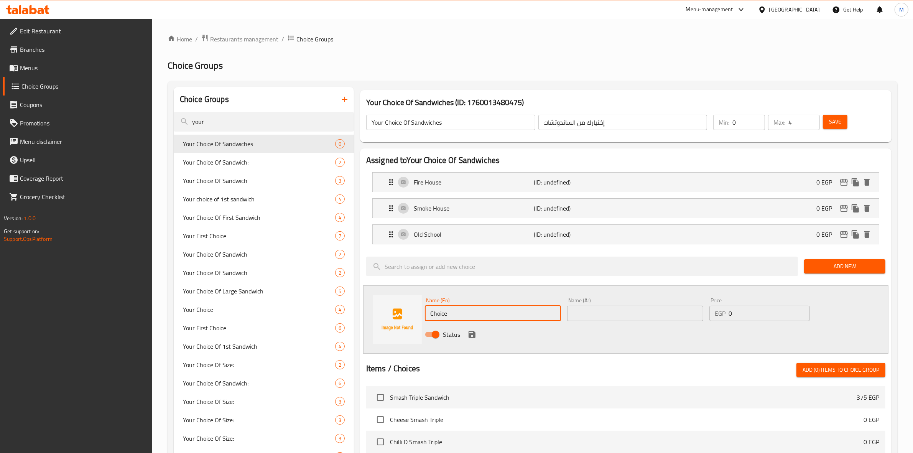
click at [469, 310] on input "Choice" at bounding box center [493, 313] width 136 height 15
type input "C"
paste input "Chicken Ranch"
type input "Chicken Ranch"
click at [610, 314] on input "text" at bounding box center [635, 313] width 136 height 15
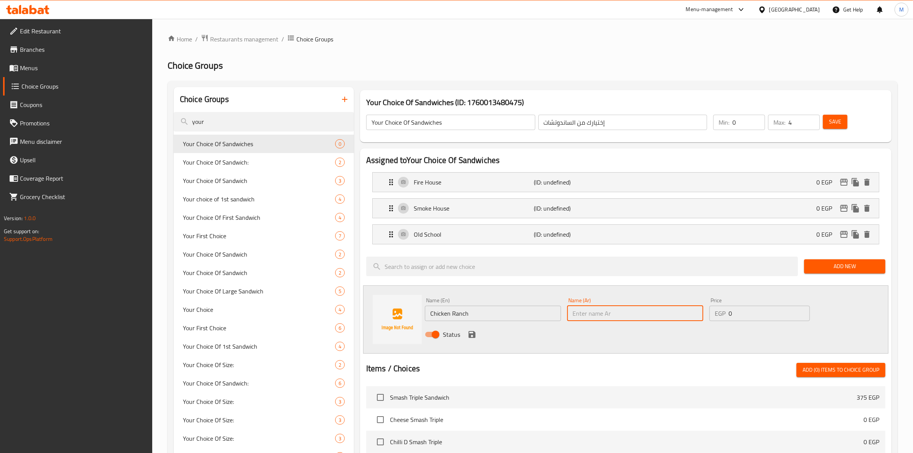
paste input "دجاج رانش"
type input "دجاج رانش"
click at [474, 334] on icon "save" at bounding box center [472, 334] width 7 height 7
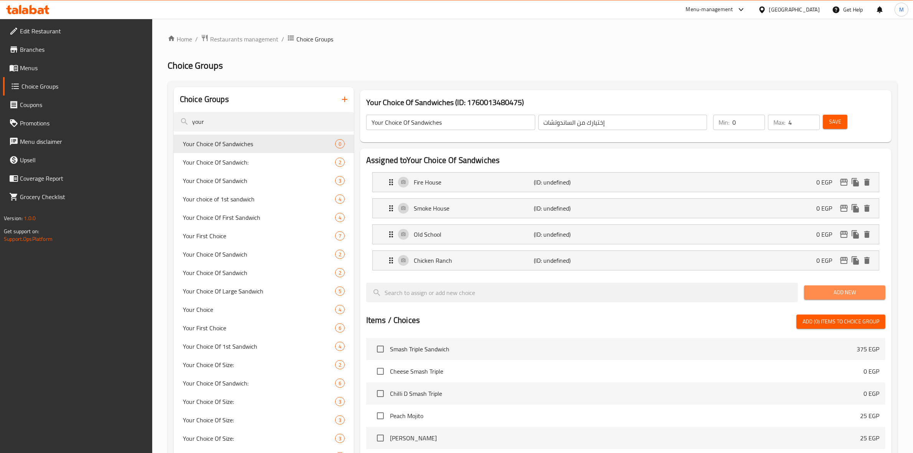
click at [835, 296] on span "Add New" at bounding box center [844, 293] width 69 height 10
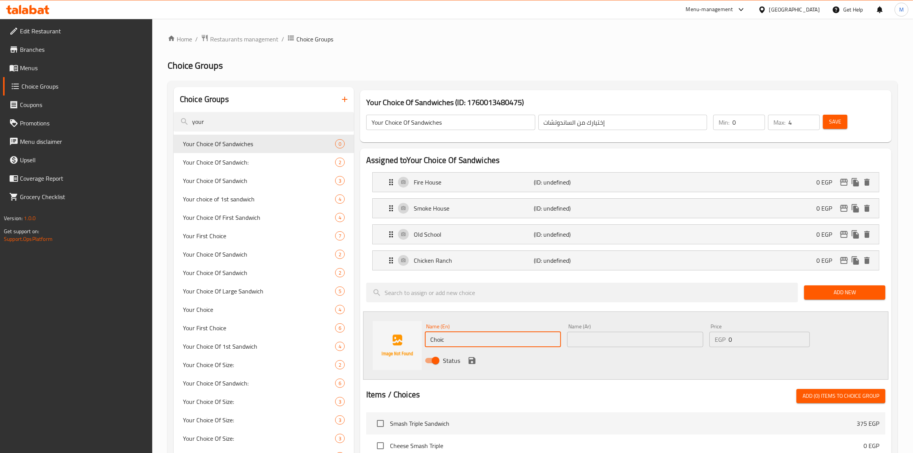
click at [476, 337] on input "Choic" at bounding box center [493, 339] width 136 height 15
type input "C"
paste input "Buffalo Chicken"
type input "Buffalo Chicken"
click at [608, 339] on input "text" at bounding box center [635, 339] width 136 height 15
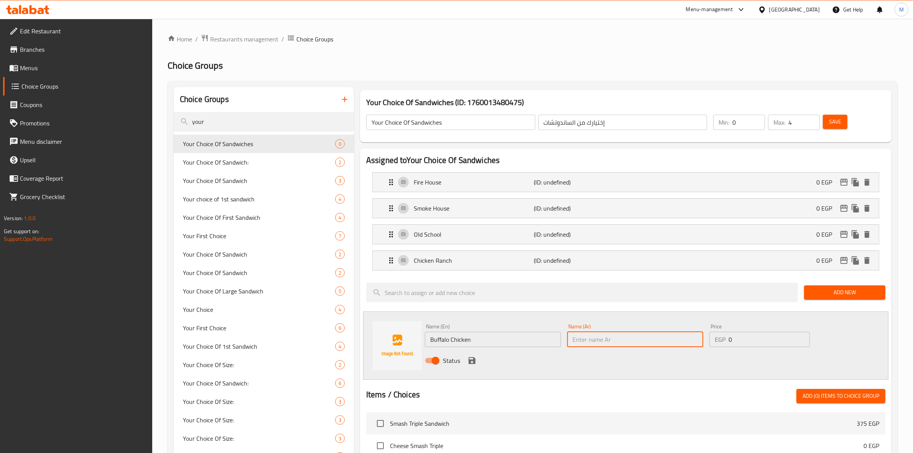
paste input "دجاج بافلو"
type input "دجاج بافلو"
click at [471, 359] on icon "save" at bounding box center [471, 360] width 9 height 9
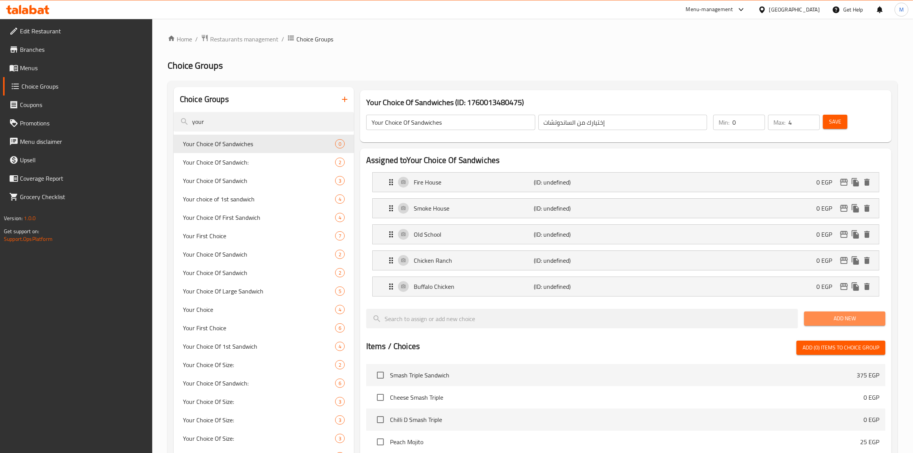
click at [844, 321] on span "Add New" at bounding box center [844, 319] width 69 height 10
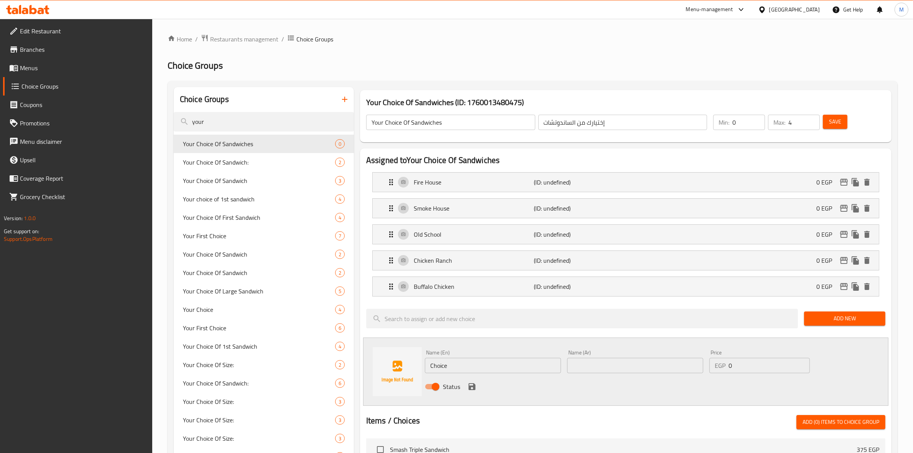
click at [474, 363] on input "Choice" at bounding box center [493, 365] width 136 height 15
type input "C"
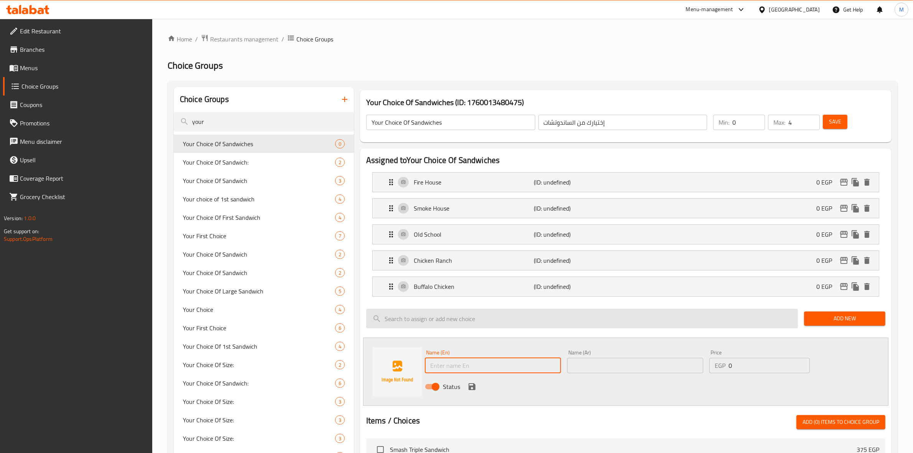
paste input "Fire bird"
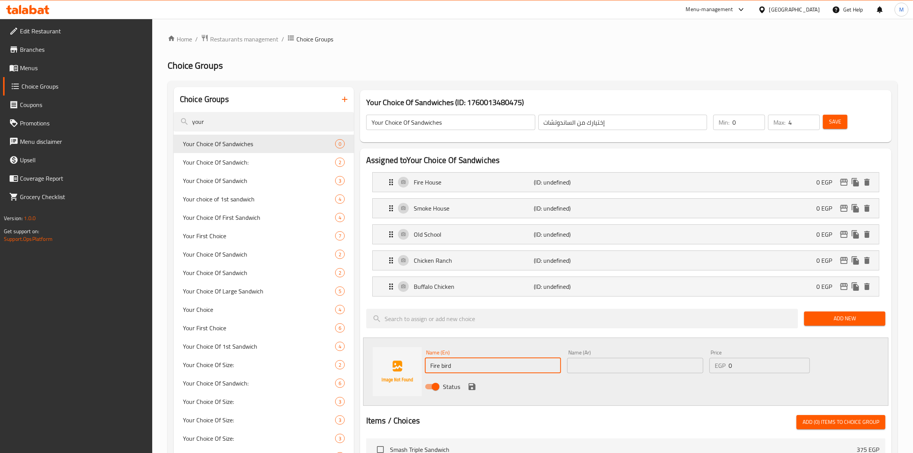
type input "Fire bird"
click at [608, 368] on input "text" at bounding box center [635, 365] width 136 height 15
type input "ي"
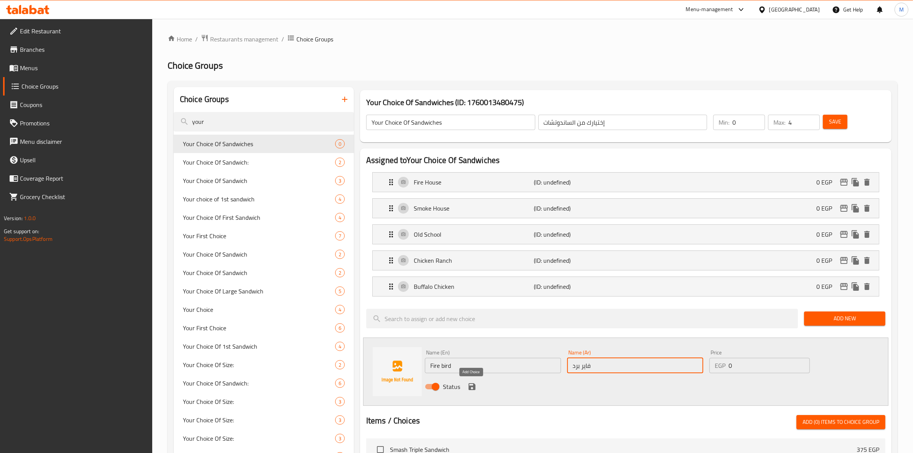
type input "فاير برد"
click at [472, 390] on icon "save" at bounding box center [472, 386] width 7 height 7
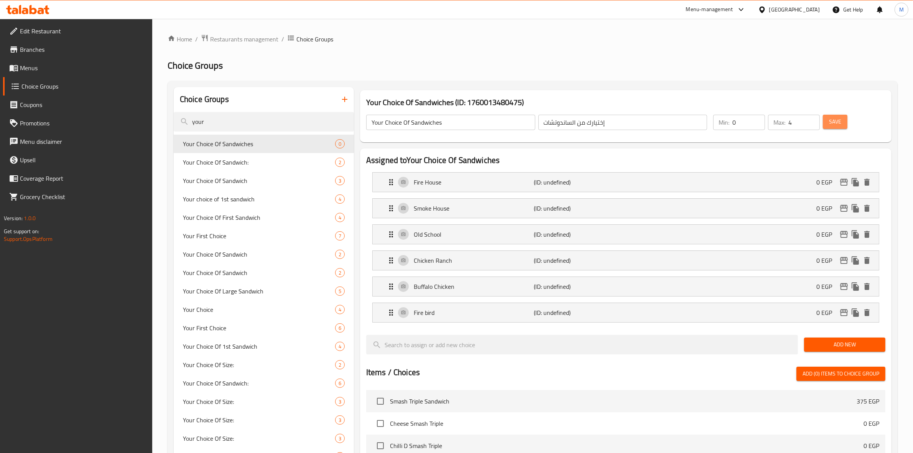
click at [831, 123] on span "Save" at bounding box center [835, 122] width 12 height 10
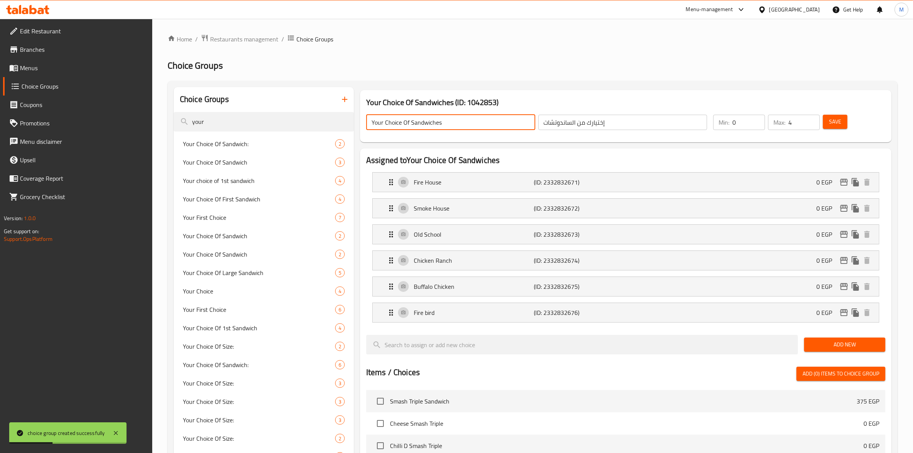
drag, startPoint x: 445, startPoint y: 123, endPoint x: 369, endPoint y: 123, distance: 76.3
click at [369, 123] on input "Your Choice Of Sandwiches" at bounding box center [450, 122] width 169 height 15
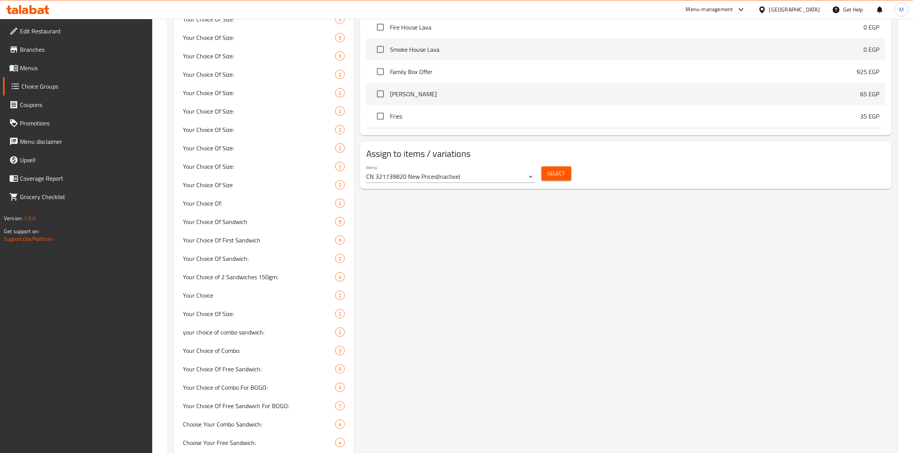
scroll to position [537, 0]
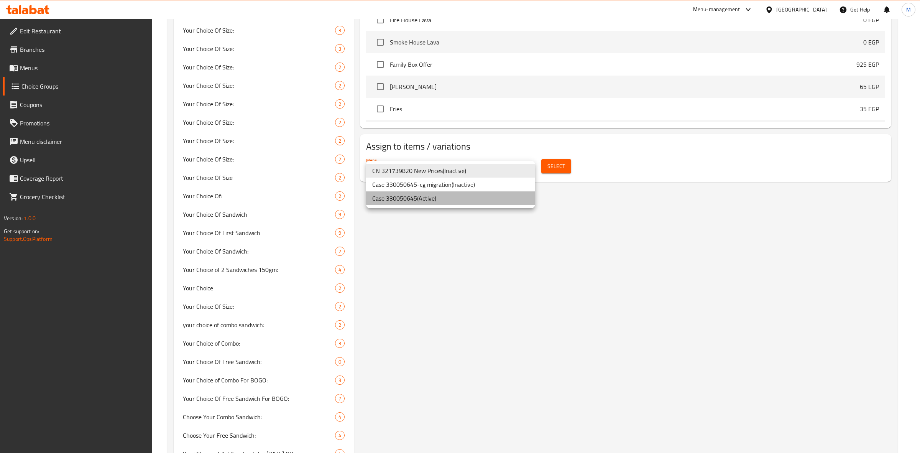
click at [474, 198] on li "Case 330050645 ( Active )" at bounding box center [450, 198] width 169 height 14
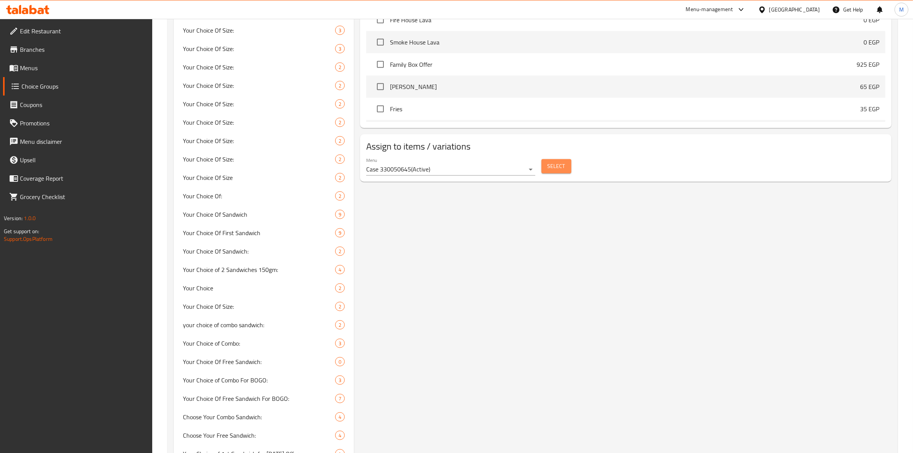
click at [543, 168] on button "Select" at bounding box center [556, 166] width 30 height 14
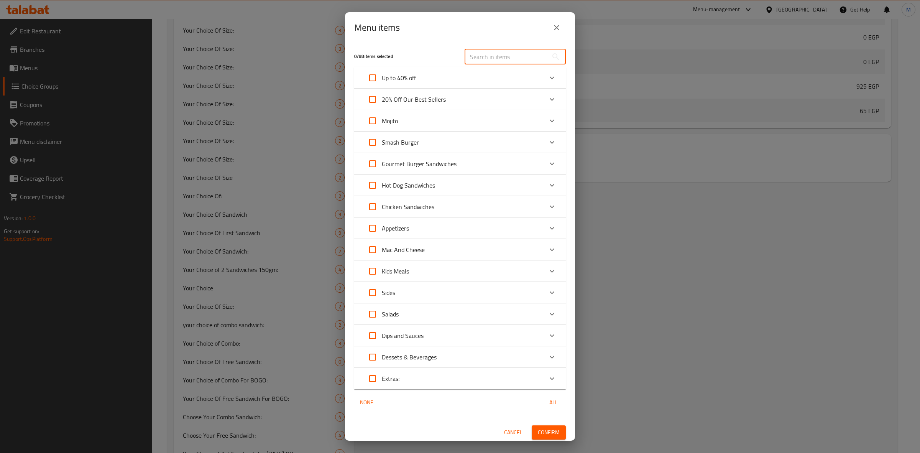
click at [499, 56] on input "text" at bounding box center [507, 56] width 84 height 15
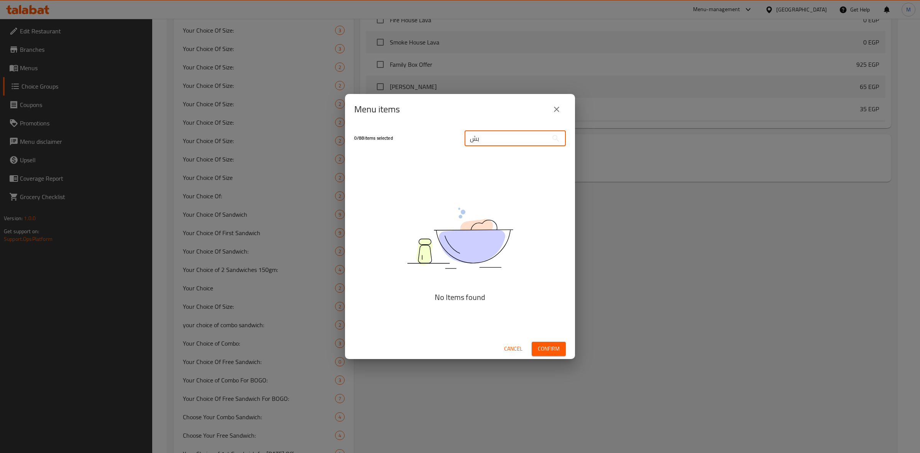
type input "ب"
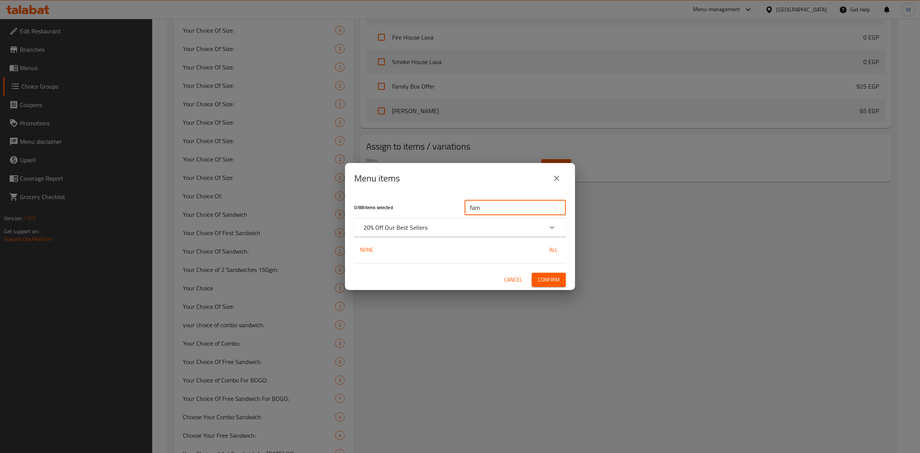
type input "fam"
click at [450, 225] on div "20% Off Our Best Sellers" at bounding box center [452, 227] width 179 height 9
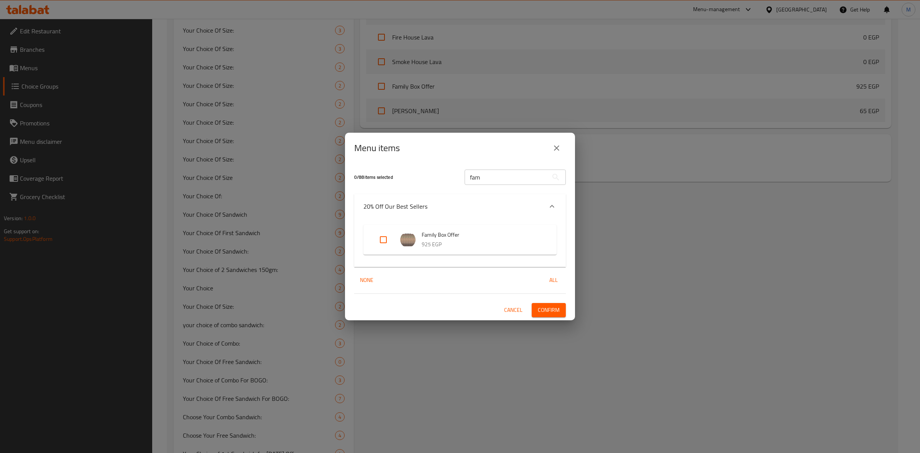
click at [380, 242] on input "Expand" at bounding box center [383, 239] width 18 height 18
checkbox input "true"
click at [554, 309] on span "Confirm" at bounding box center [549, 310] width 22 height 10
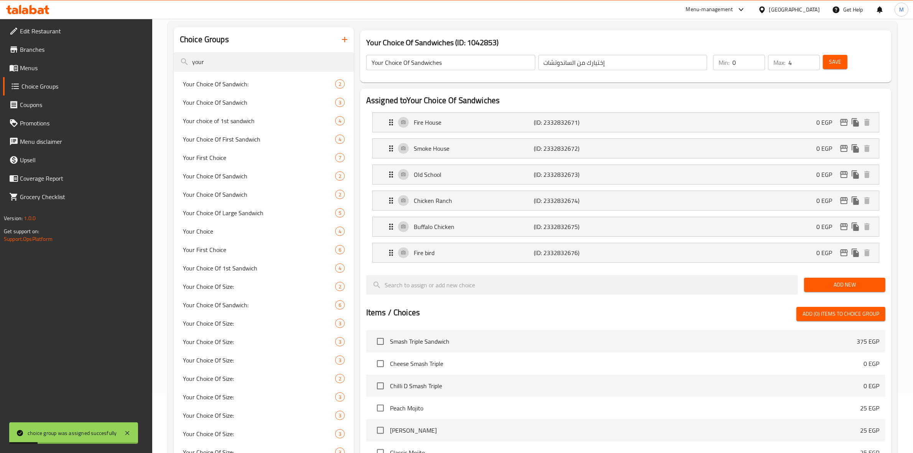
scroll to position [31, 0]
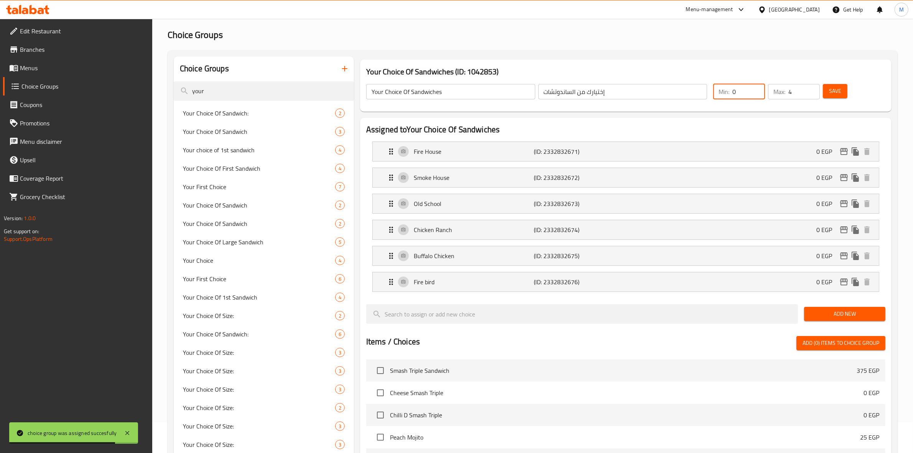
click at [744, 94] on input "0" at bounding box center [748, 91] width 33 height 15
type input "1"
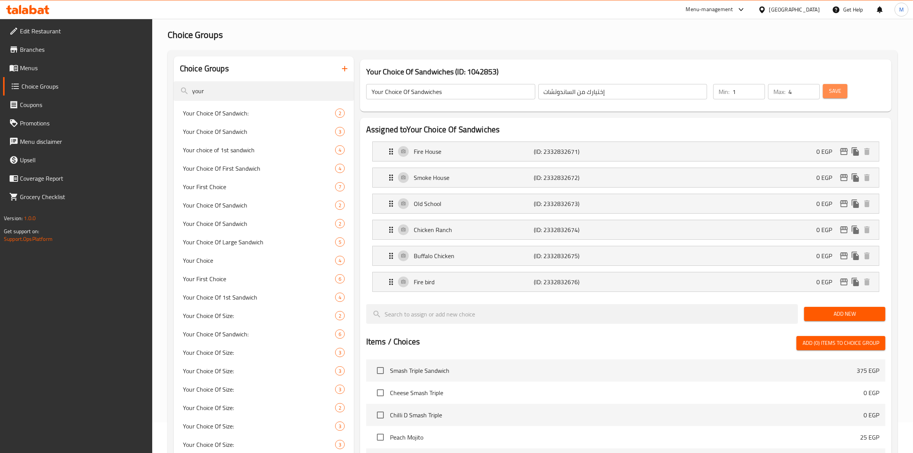
click at [830, 89] on span "Save" at bounding box center [835, 91] width 12 height 10
click at [743, 94] on input "1" at bounding box center [748, 91] width 33 height 15
type input "0"
click at [827, 87] on button "Save" at bounding box center [835, 91] width 25 height 14
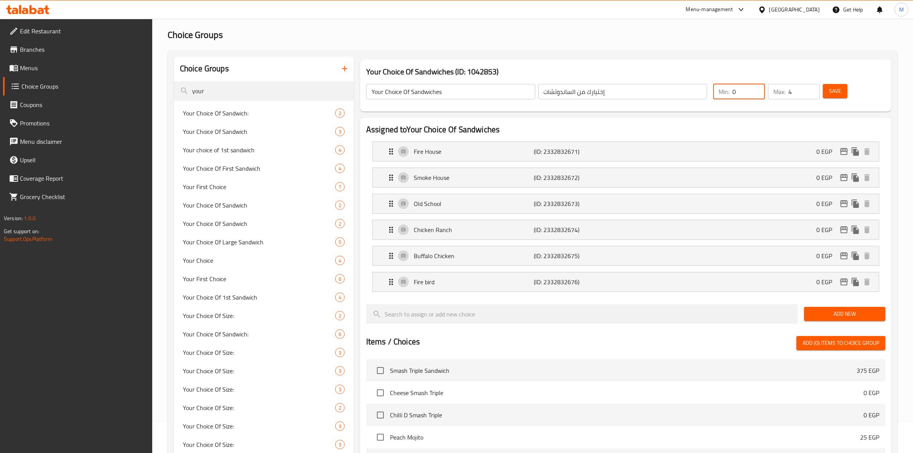
click at [752, 95] on input "0" at bounding box center [748, 91] width 33 height 15
click at [837, 93] on span "Save" at bounding box center [835, 91] width 12 height 10
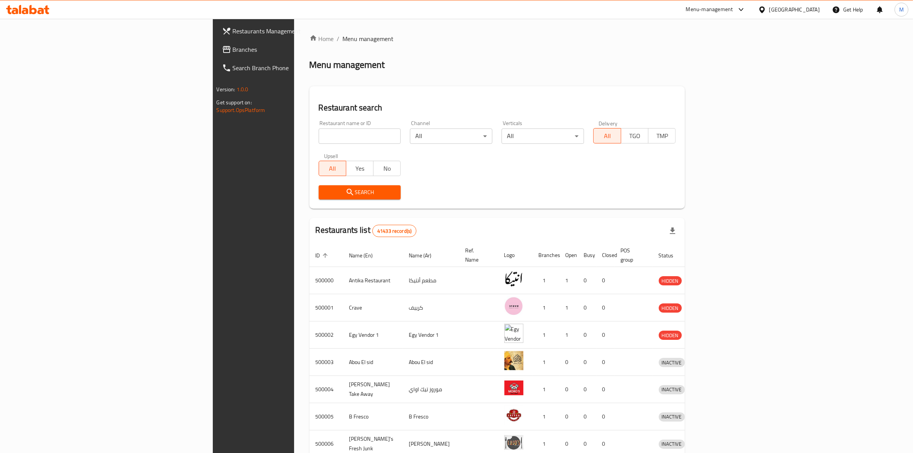
click at [746, 13] on icon at bounding box center [741, 9] width 9 height 9
click at [738, 134] on div "Vendor Portal Radmin" at bounding box center [725, 139] width 115 height 18
